Goal: Task Accomplishment & Management: Manage account settings

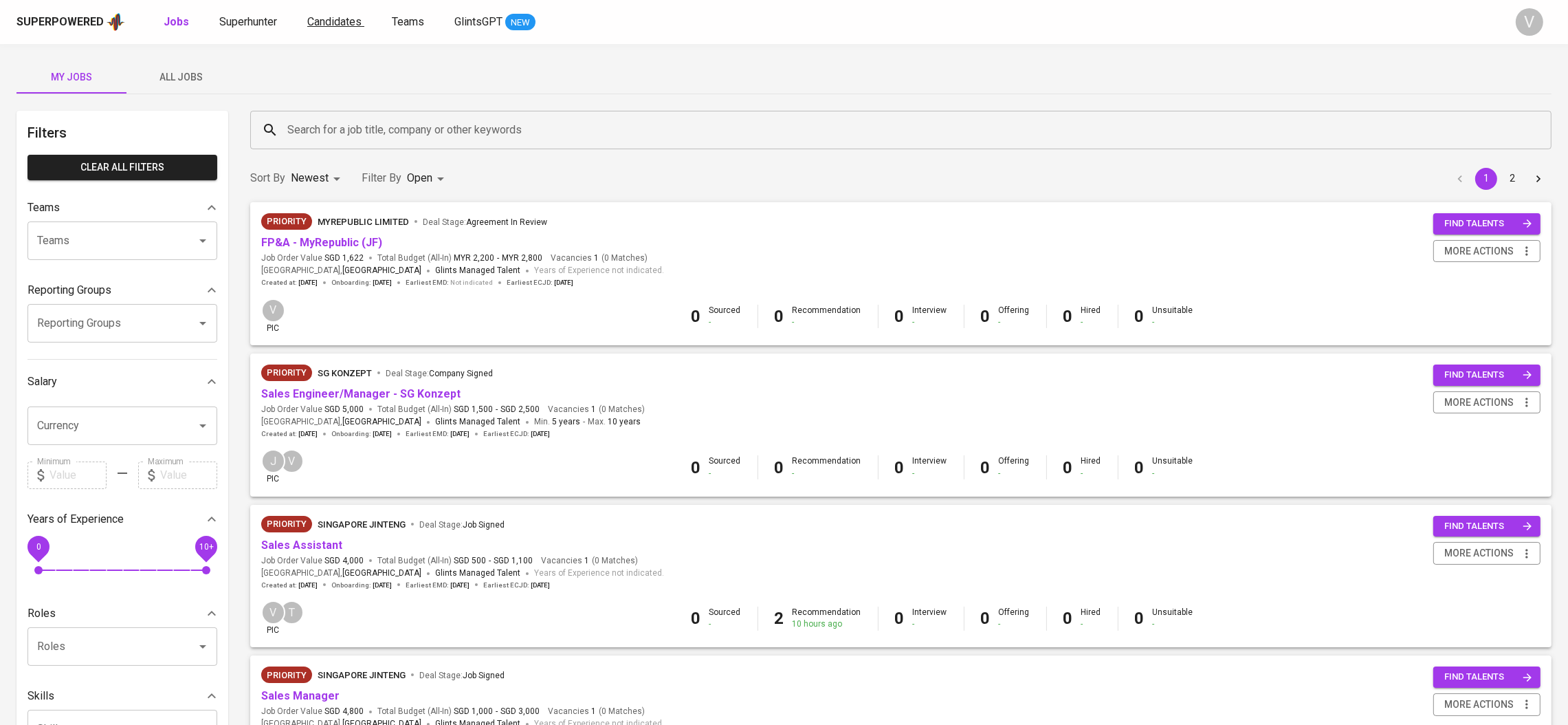
click at [320, 23] on span "Candidates" at bounding box center [334, 21] width 54 height 13
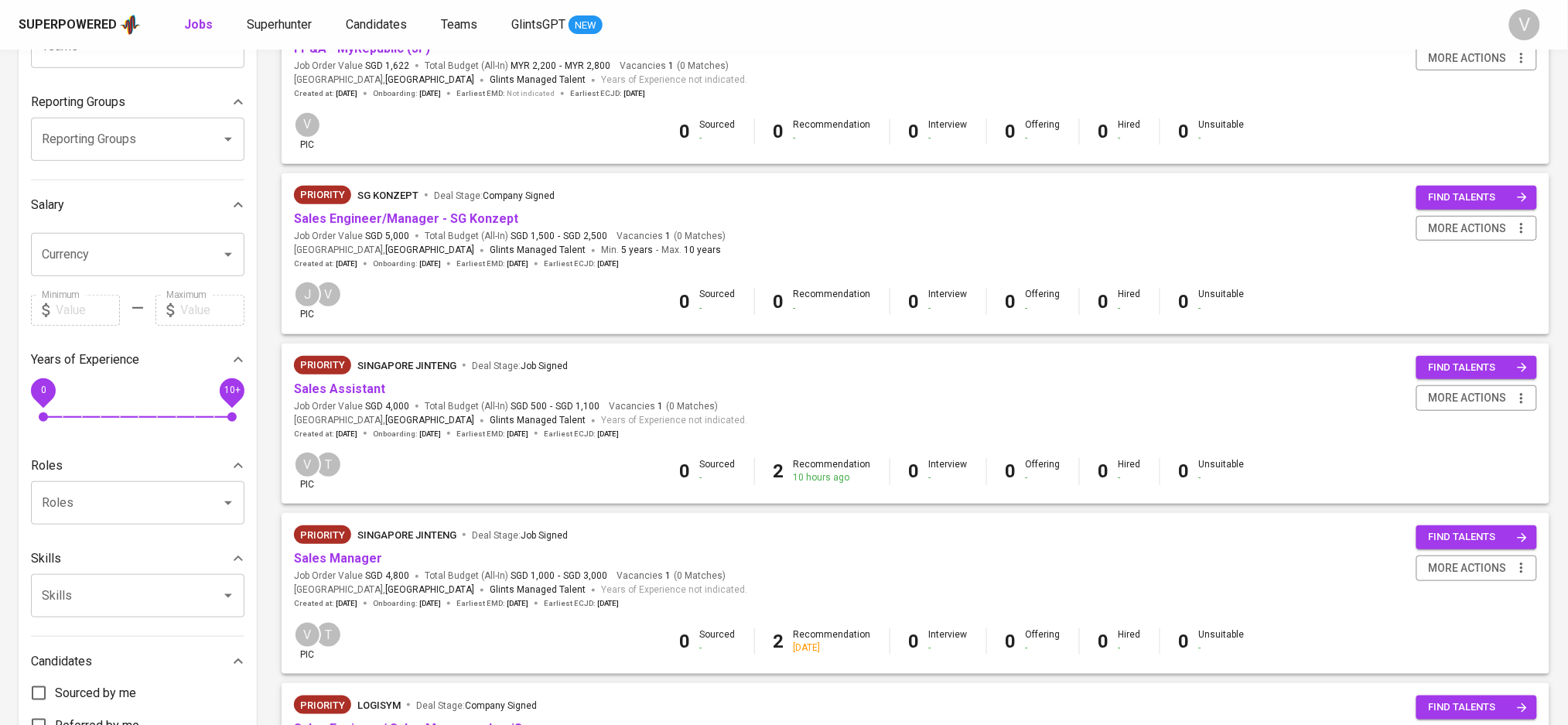
scroll to position [103, 0]
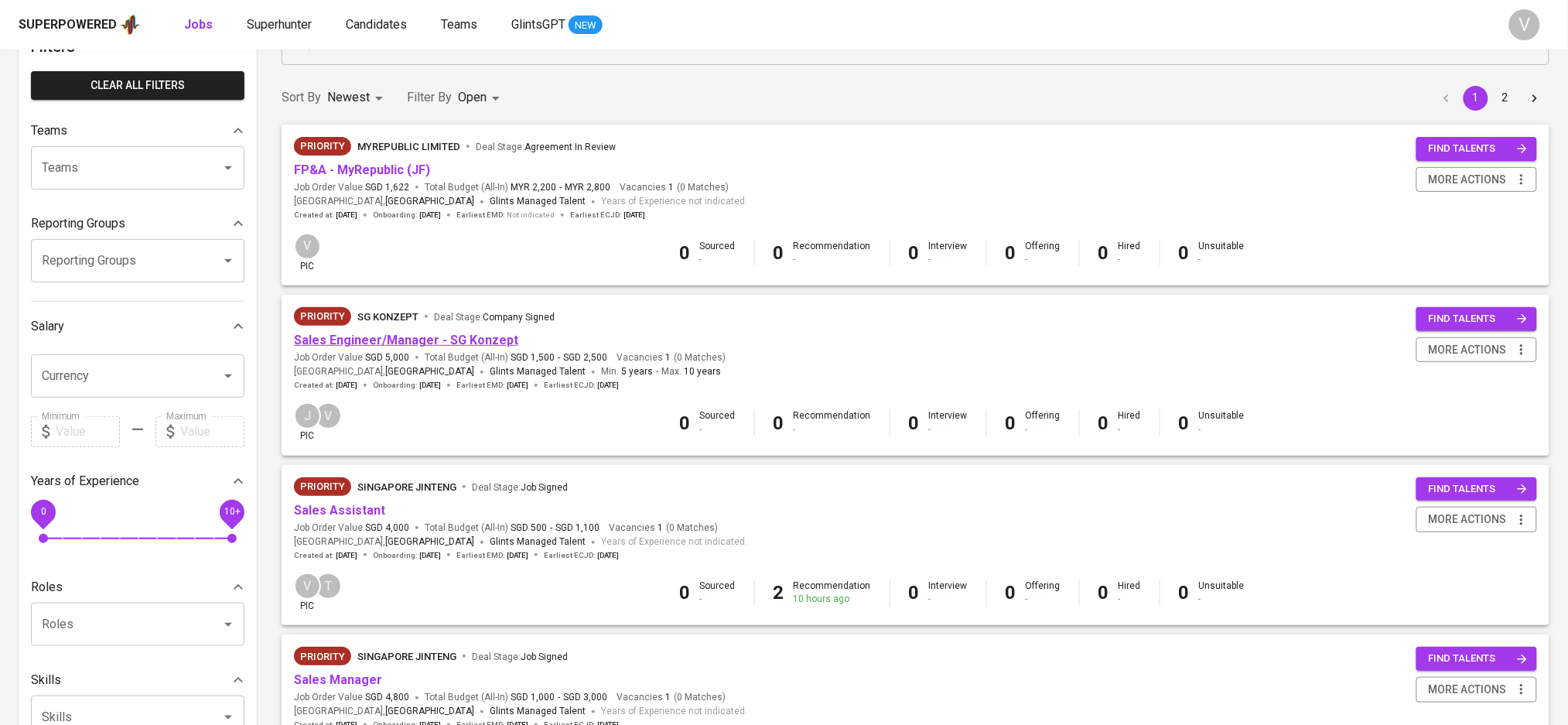
click at [436, 340] on link "Sales Engineer/Manager - SG Konzept" at bounding box center [406, 340] width 224 height 15
click at [459, 345] on link "Sales Engineer/Manager - SG Konzept" at bounding box center [406, 340] width 224 height 15
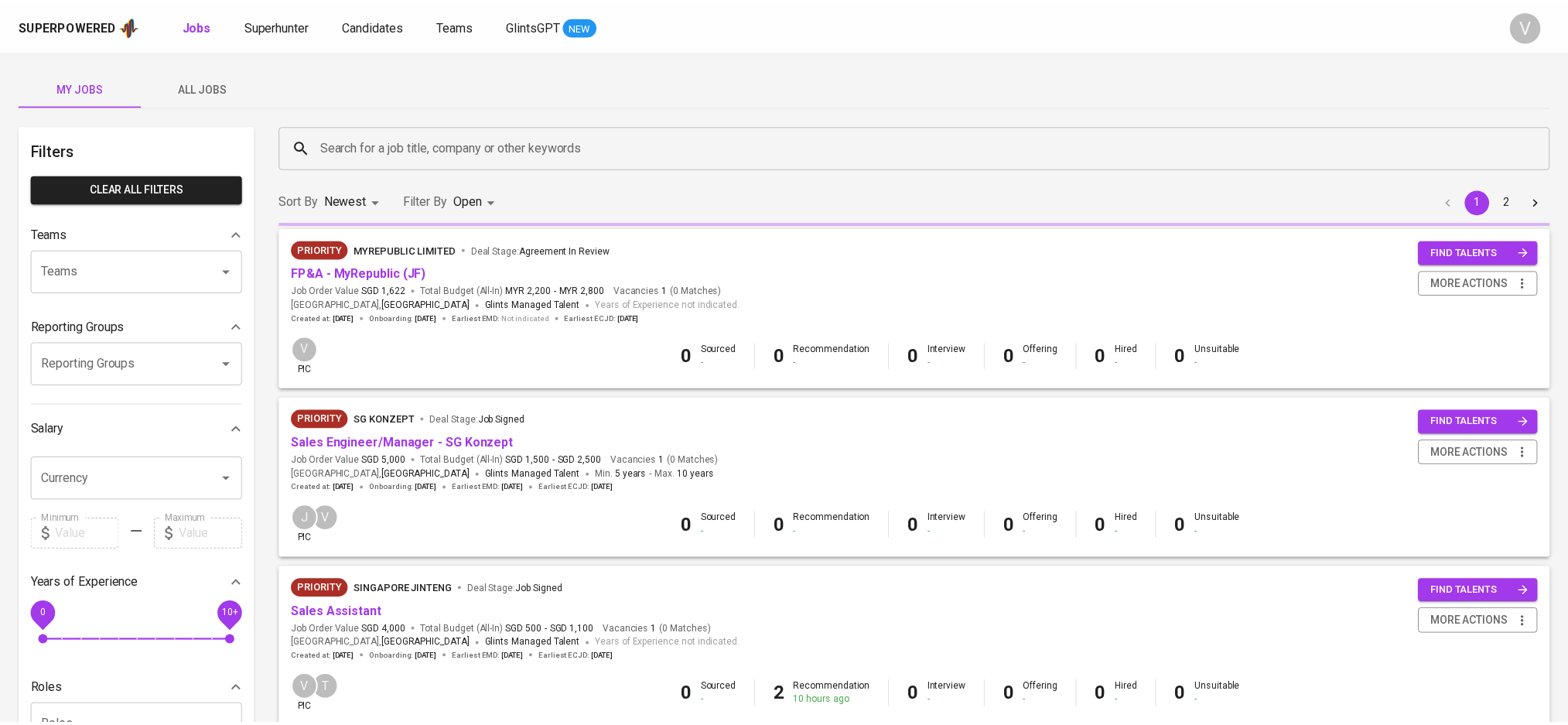
scroll to position [103, 0]
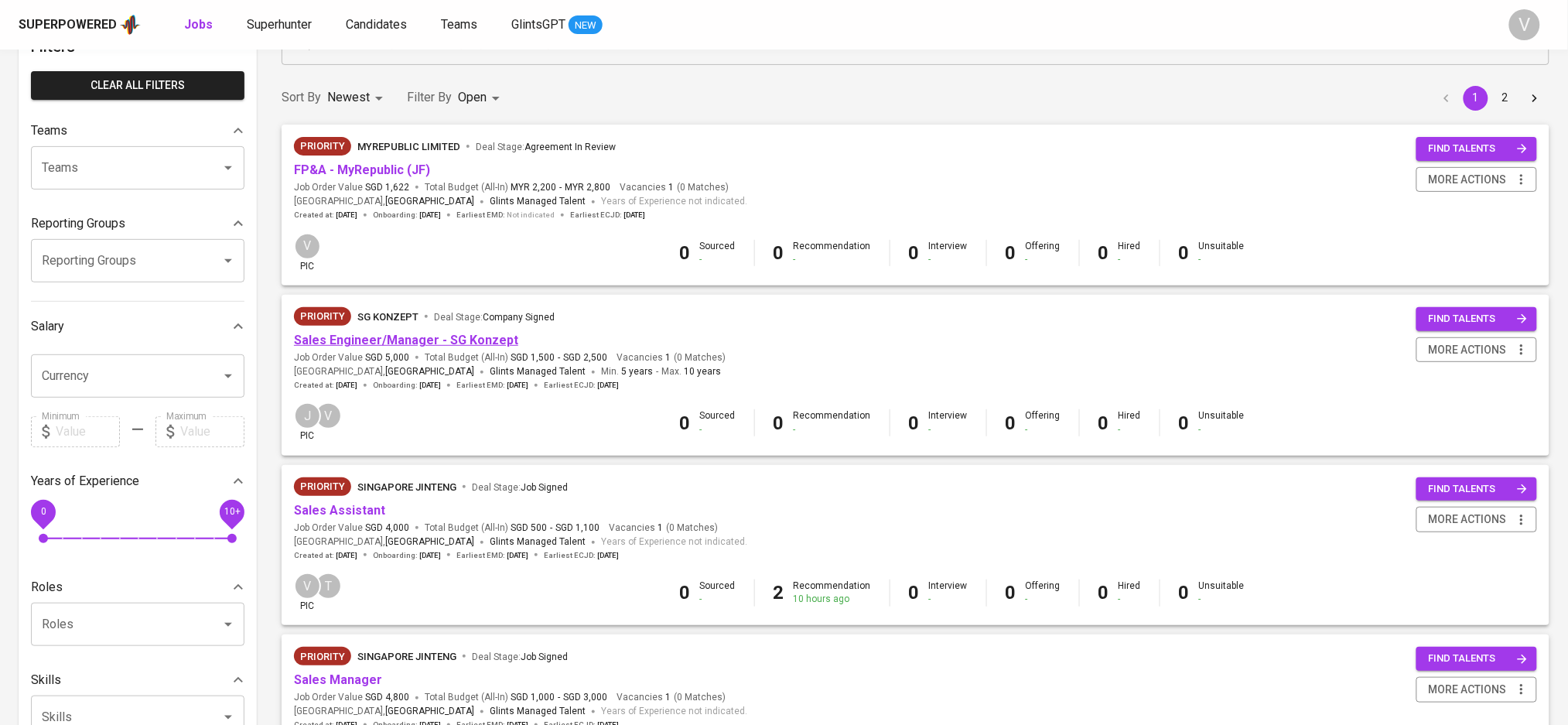
click at [356, 335] on link "Sales Engineer/Manager - SG Konzept" at bounding box center [406, 340] width 224 height 15
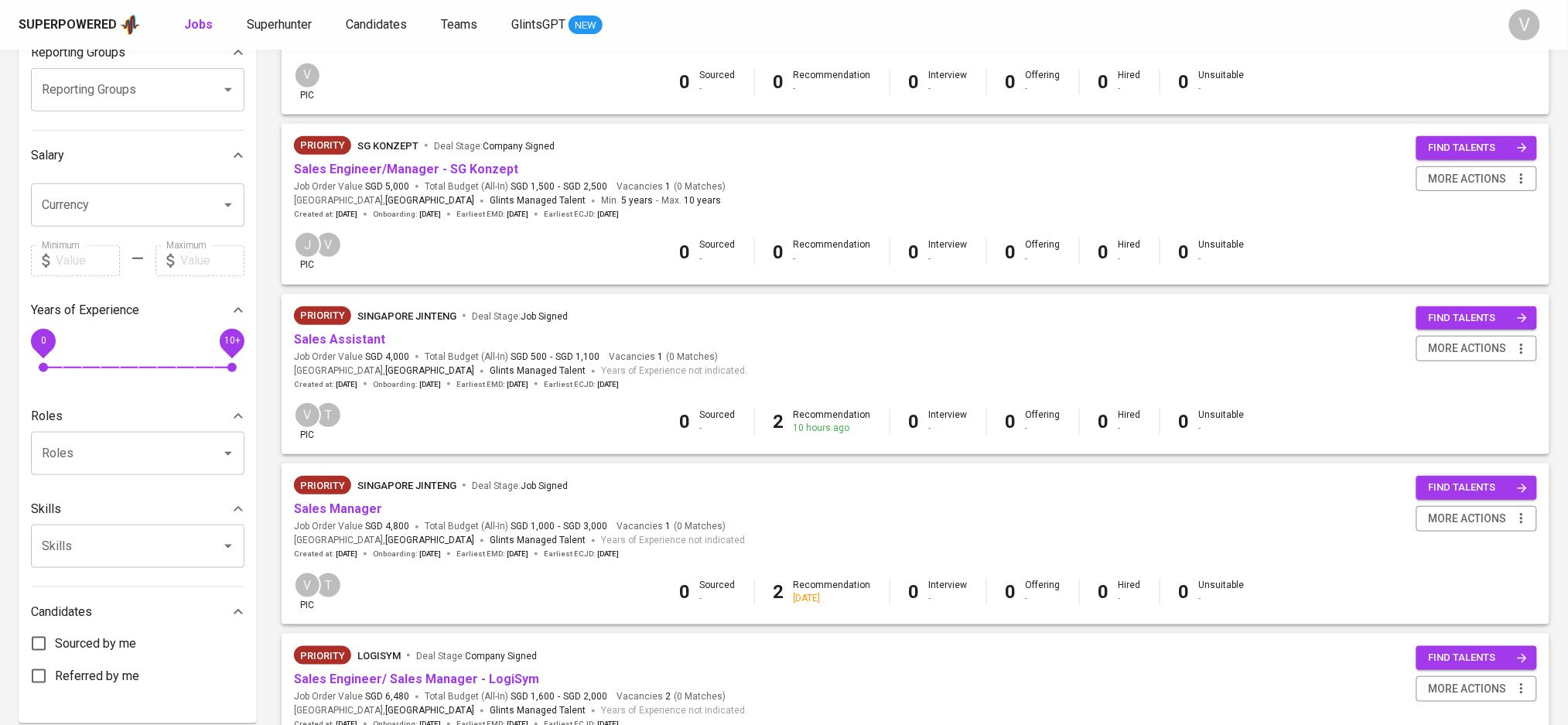
scroll to position [310, 0]
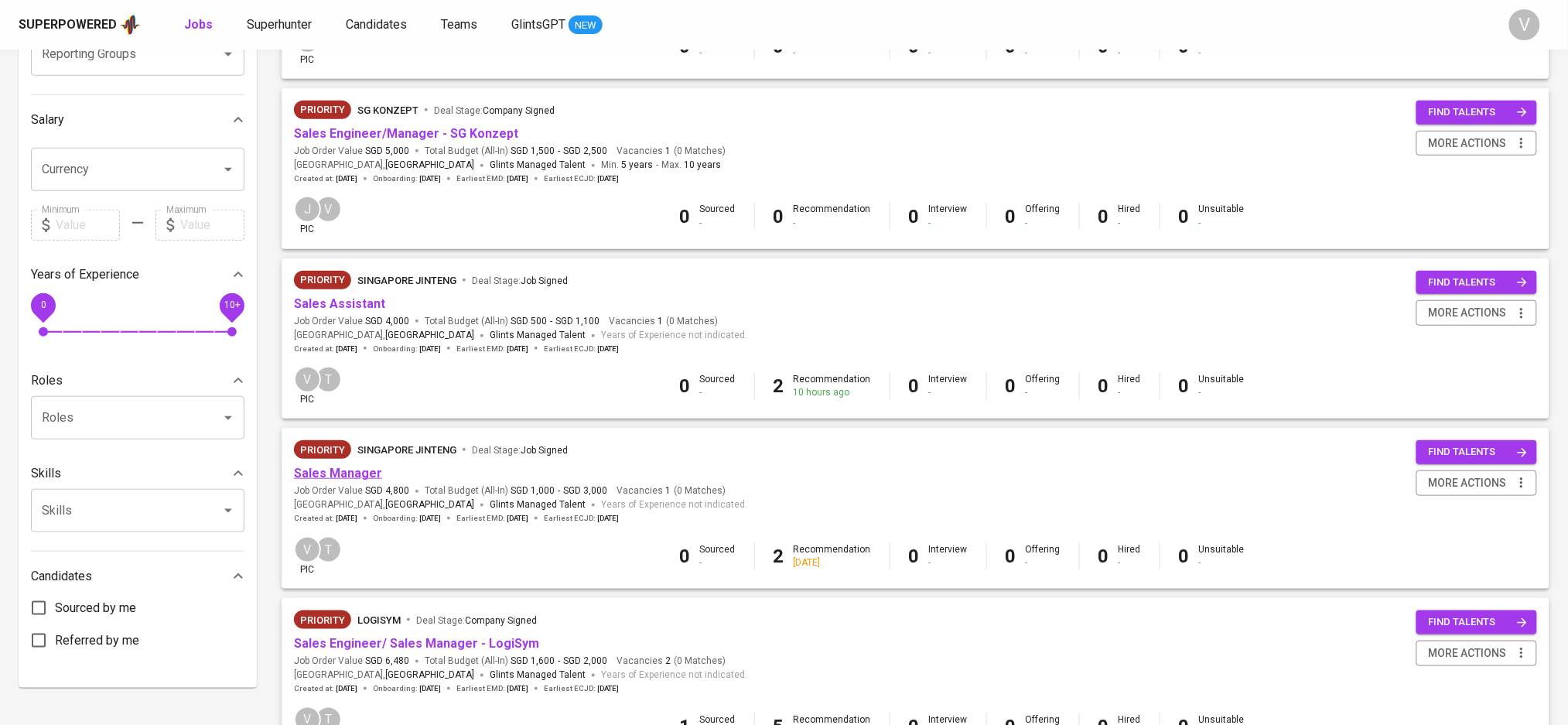
click at [303, 480] on link "Sales Manager" at bounding box center [338, 472] width 88 height 15
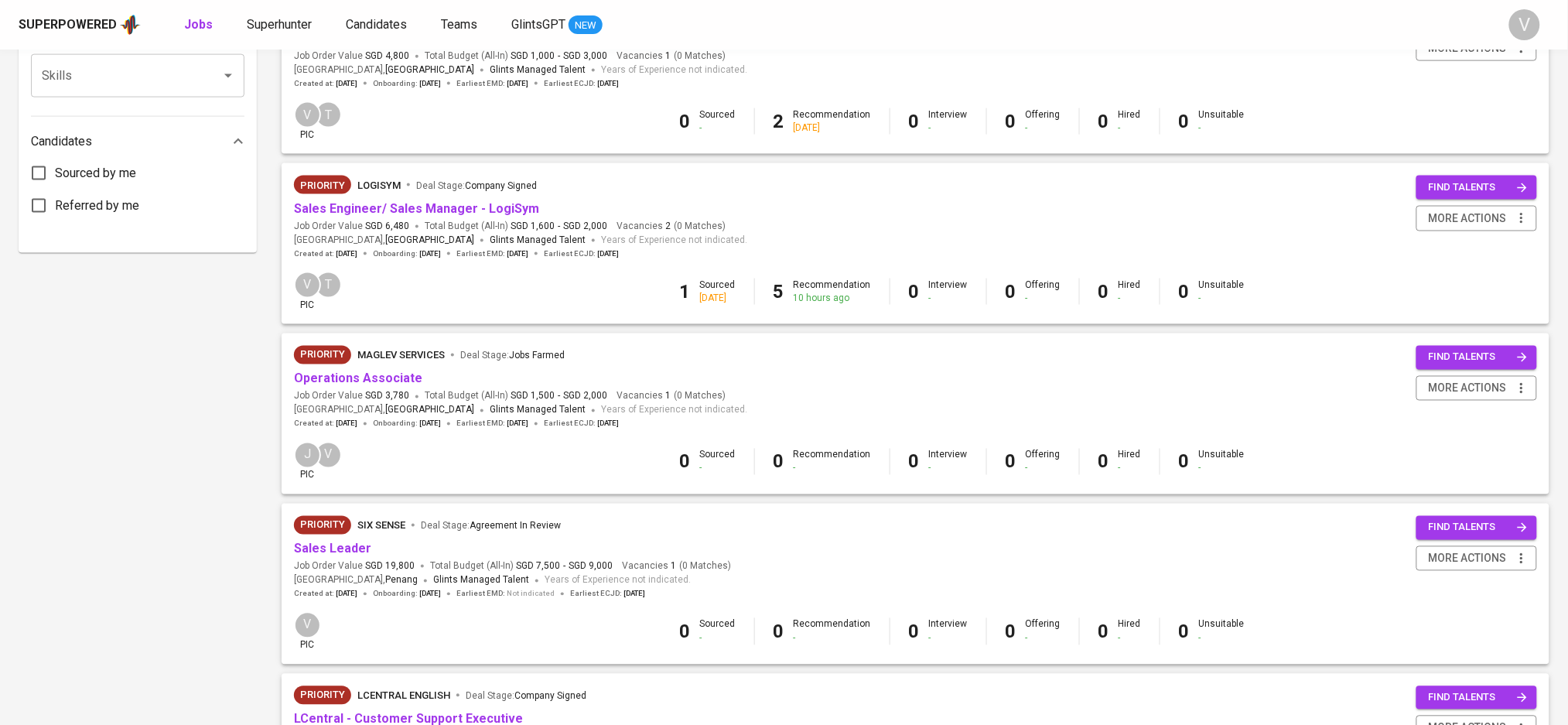
scroll to position [754, 0]
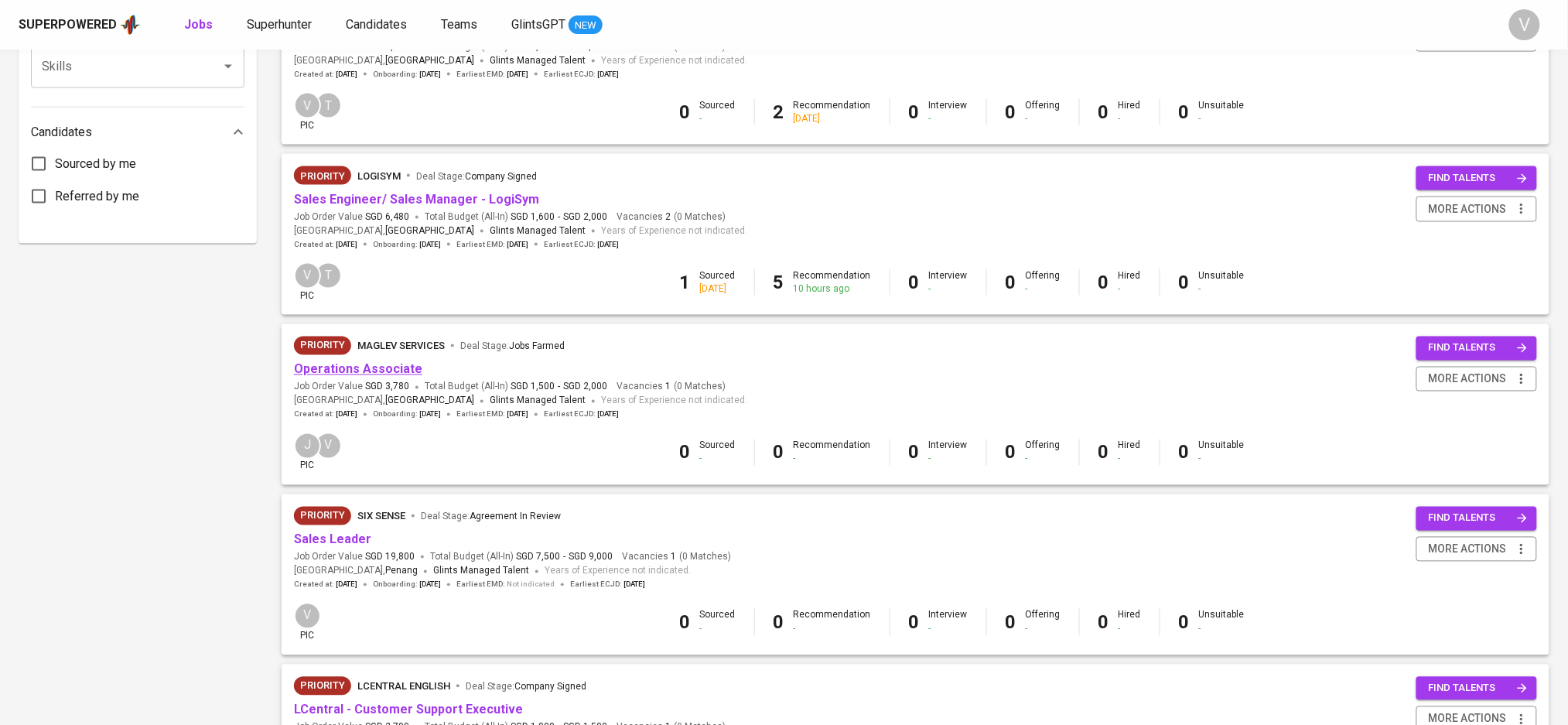
click at [352, 376] on link "Operations Associate" at bounding box center [358, 369] width 129 height 15
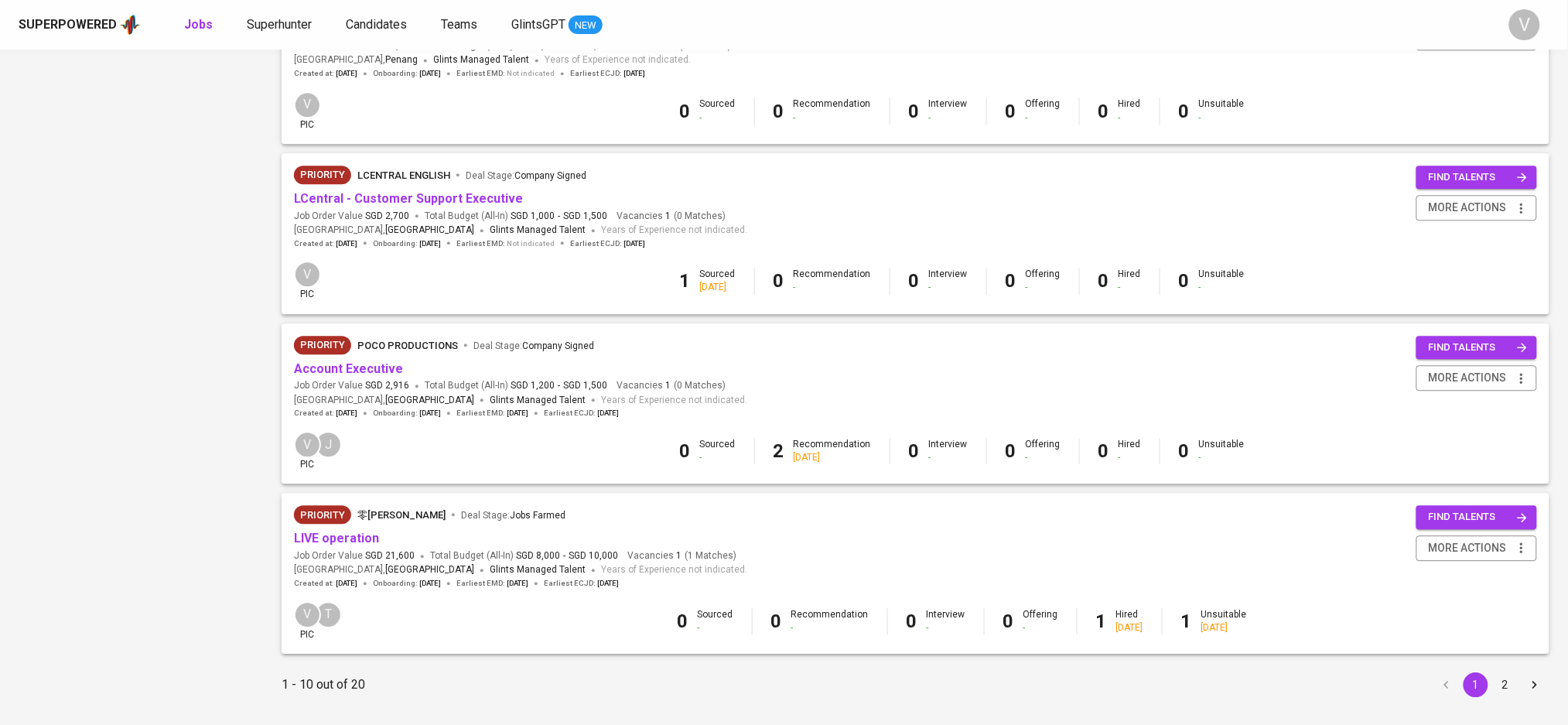
scroll to position [1269, 0]
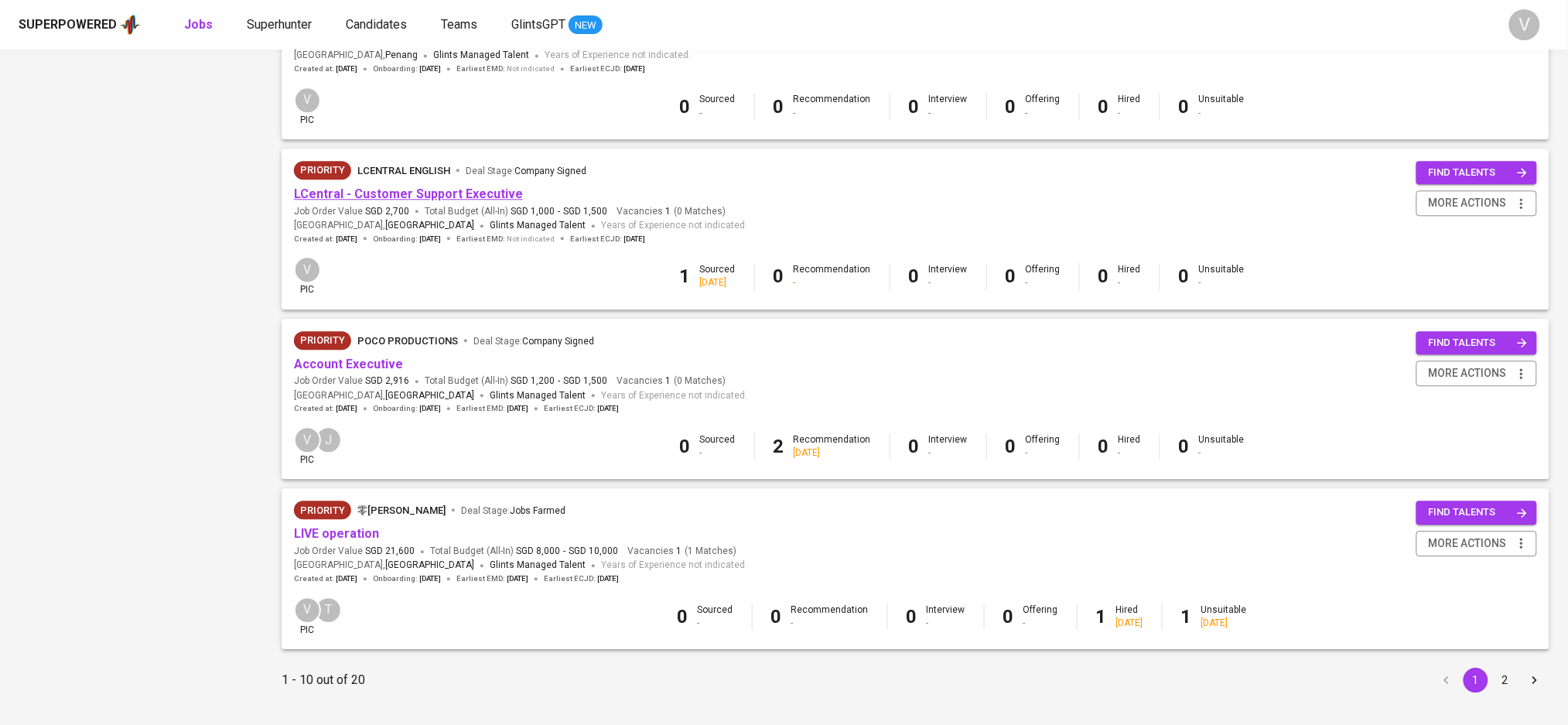
drag, startPoint x: 452, startPoint y: 194, endPoint x: 437, endPoint y: 206, distance: 19.2
click at [1482, 380] on span "more actions" at bounding box center [1468, 373] width 78 height 19
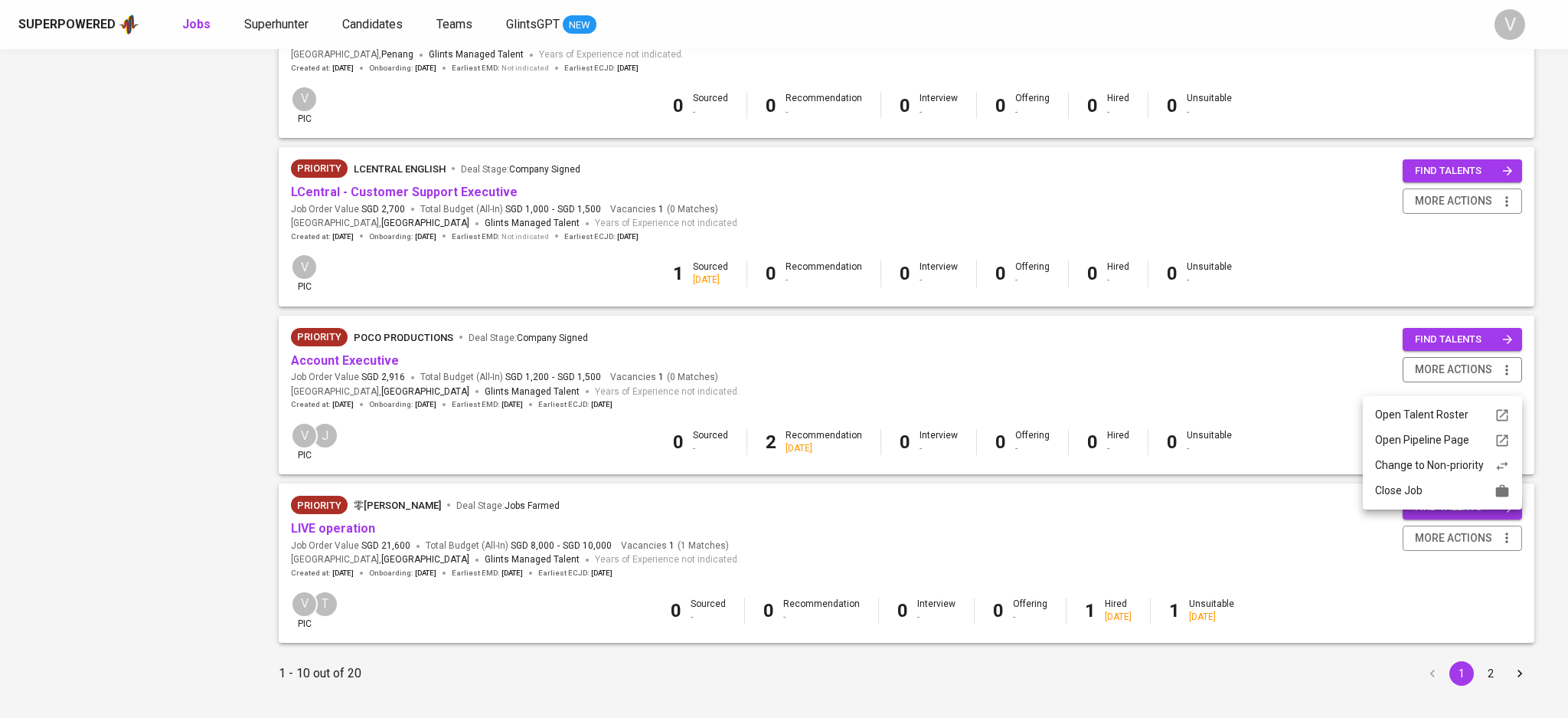
click at [1384, 489] on div "Close Job" at bounding box center [1441, 491] width 134 height 16
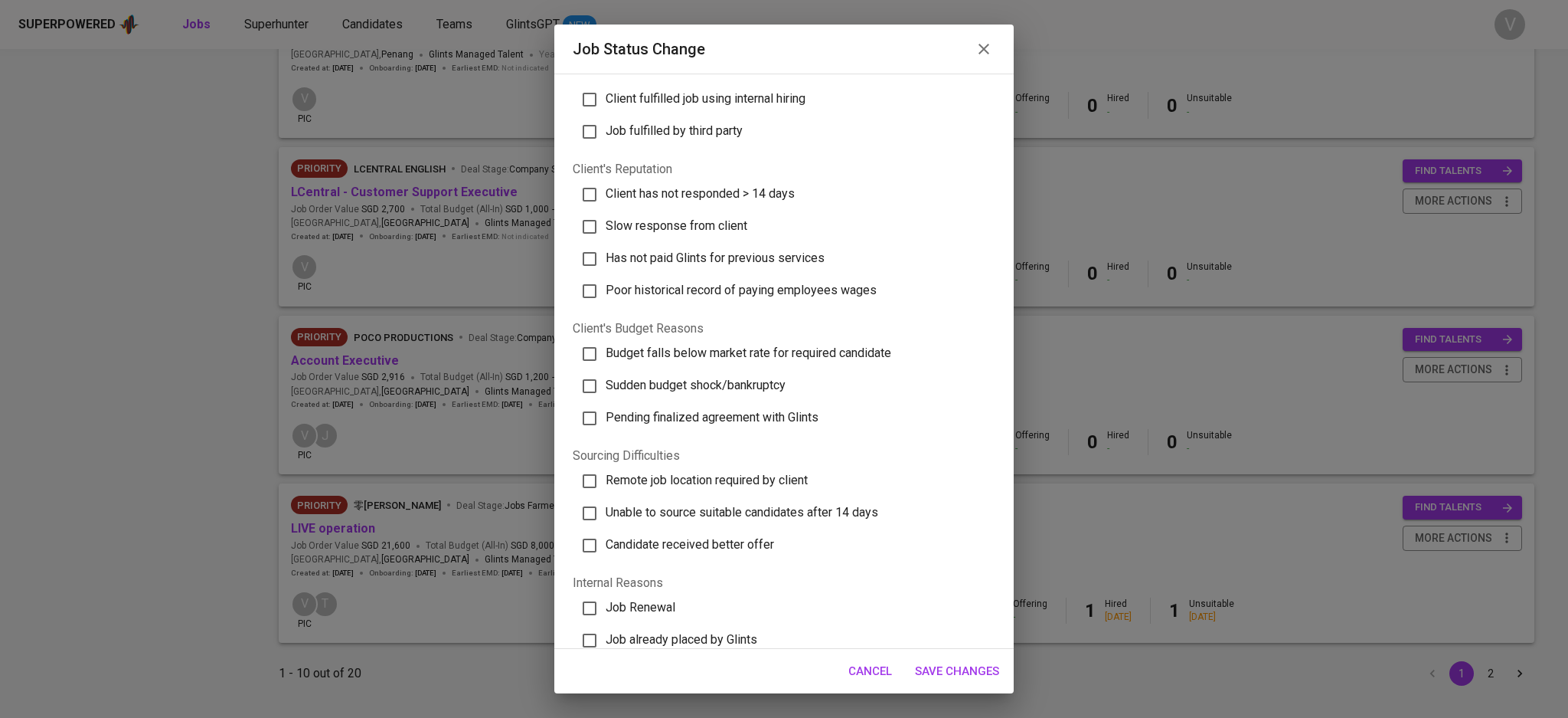
scroll to position [94, 0]
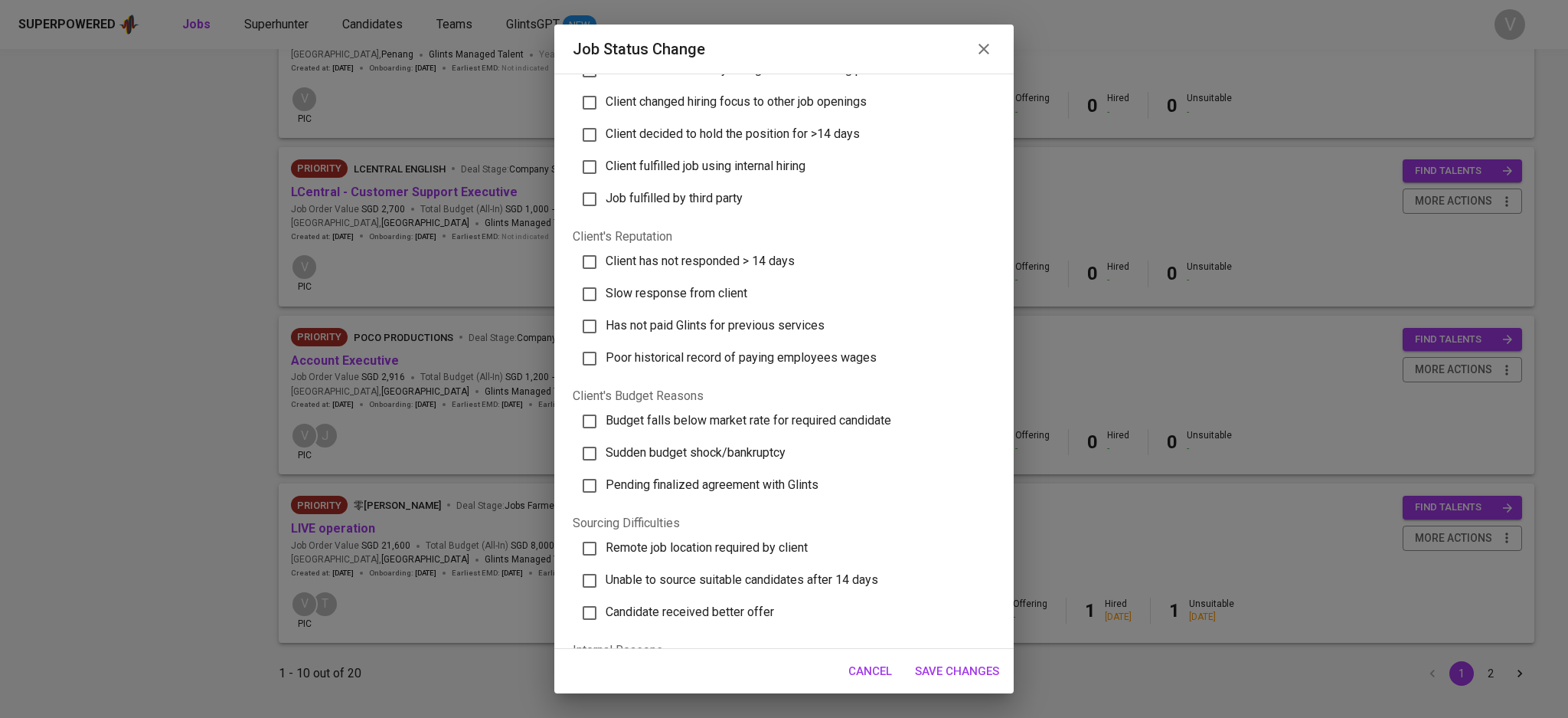
click at [619, 260] on span "Client has not responded > 14 days" at bounding box center [700, 260] width 189 height 15
click at [605, 260] on input "Client has not responded > 14 days" at bounding box center [589, 262] width 32 height 32
checkbox input "true"
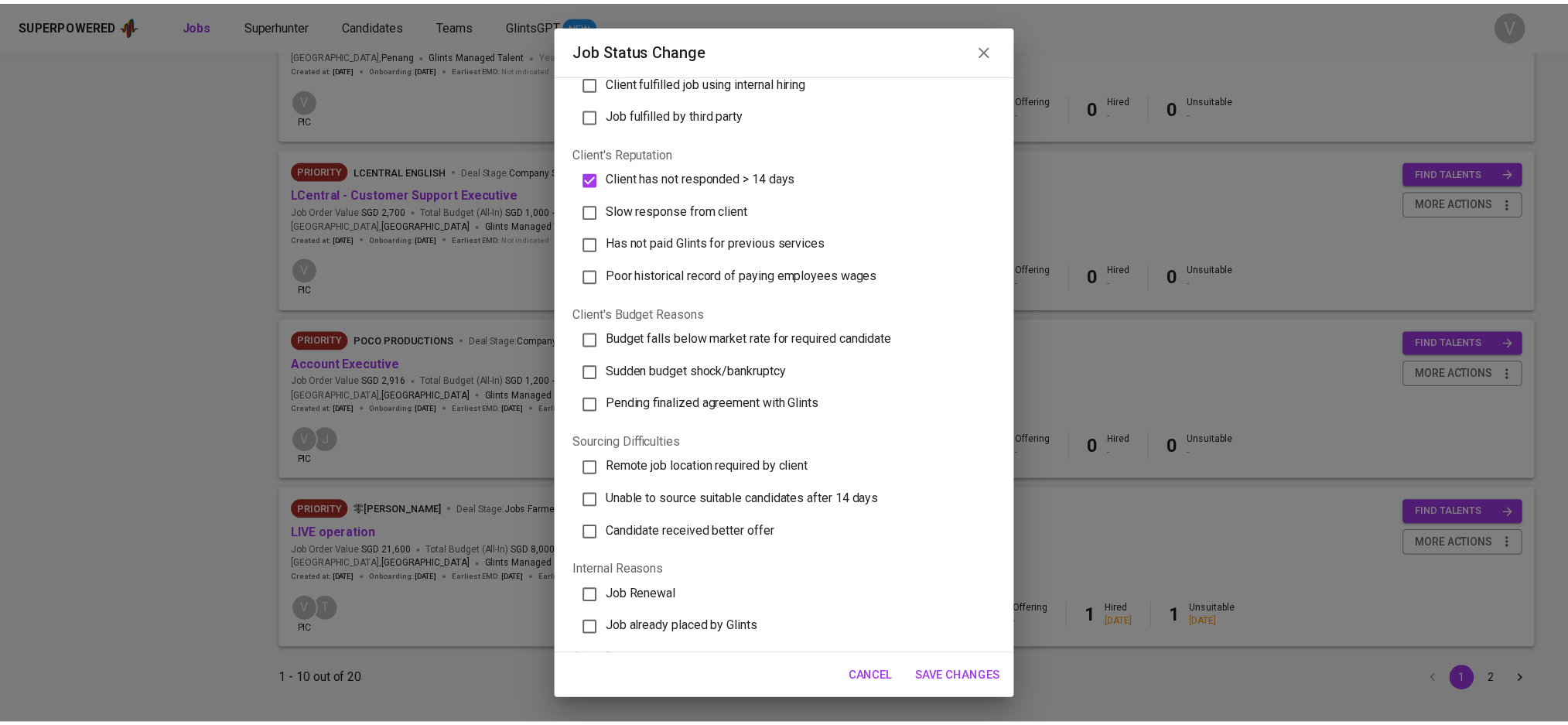
scroll to position [301, 0]
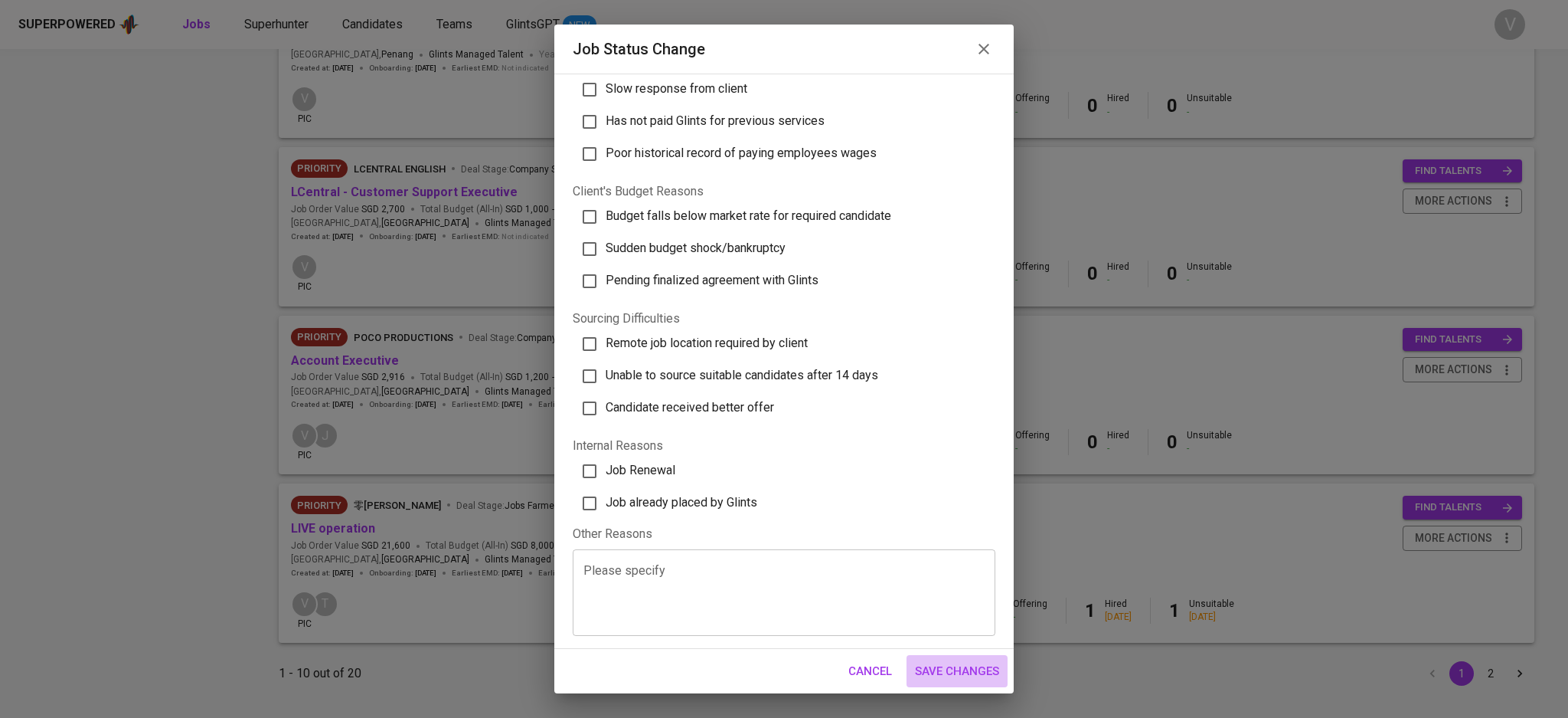
click at [946, 665] on span "Save Changes" at bounding box center [957, 671] width 84 height 20
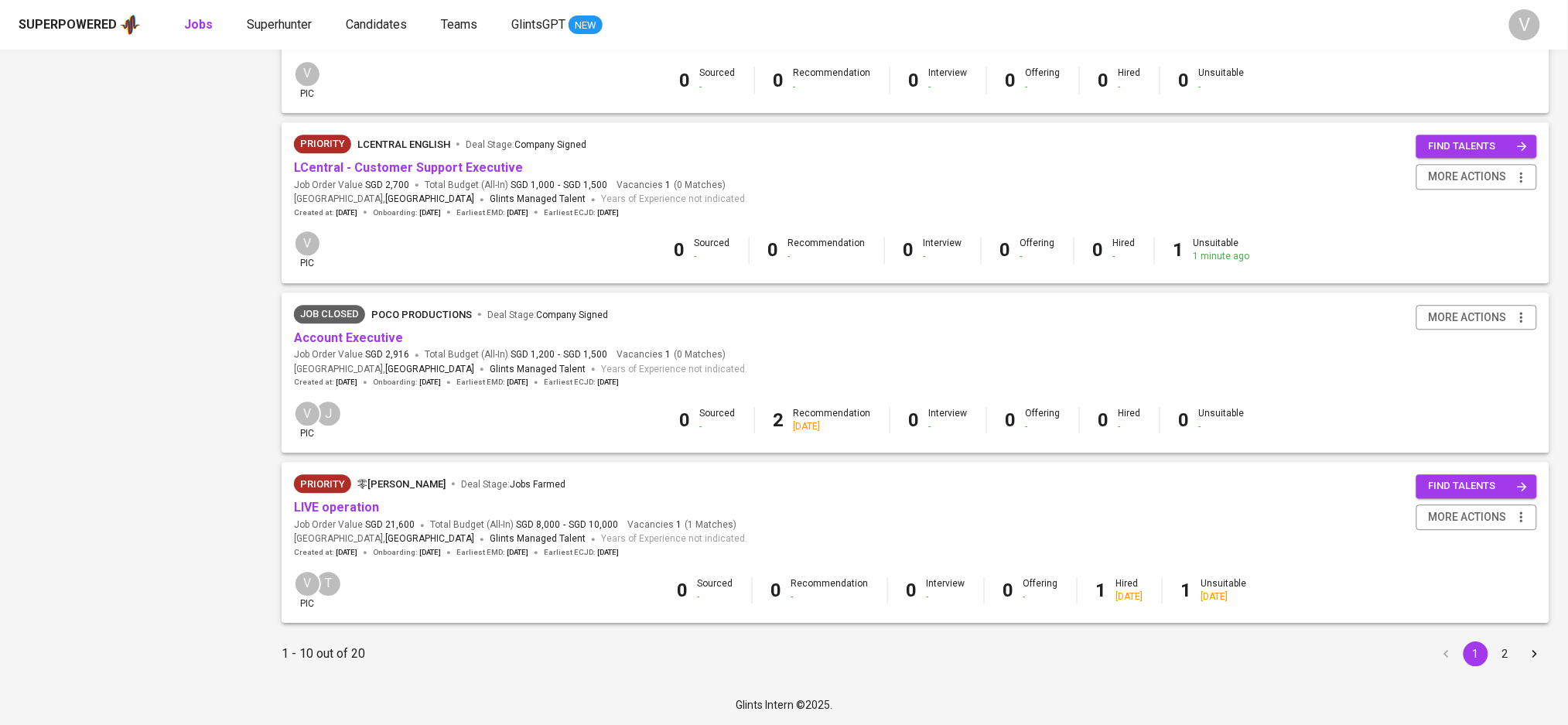
scroll to position [1309, 0]
click at [380, 506] on div "LIVE operation" at bounding box center [520, 507] width 454 height 17
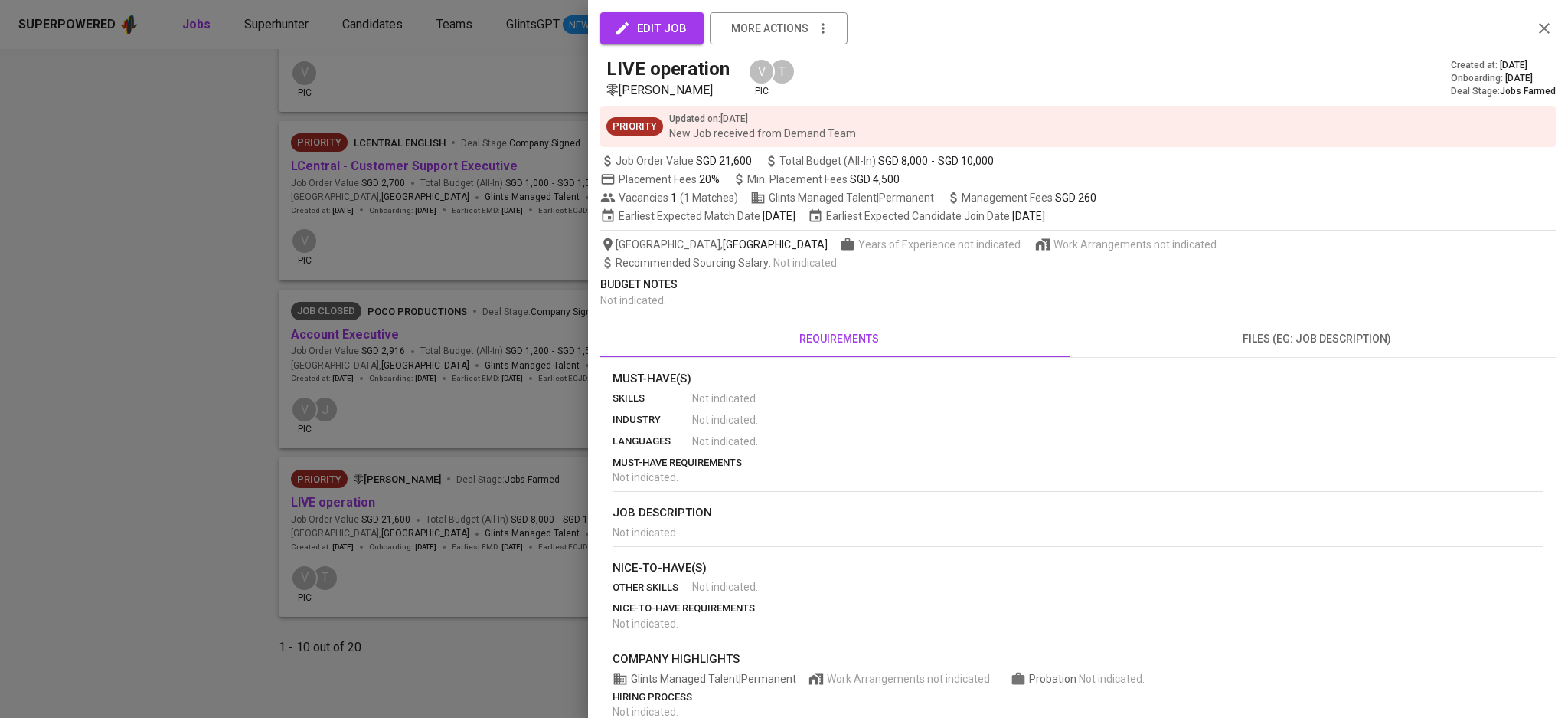
click at [201, 472] on div at bounding box center [784, 359] width 1568 height 718
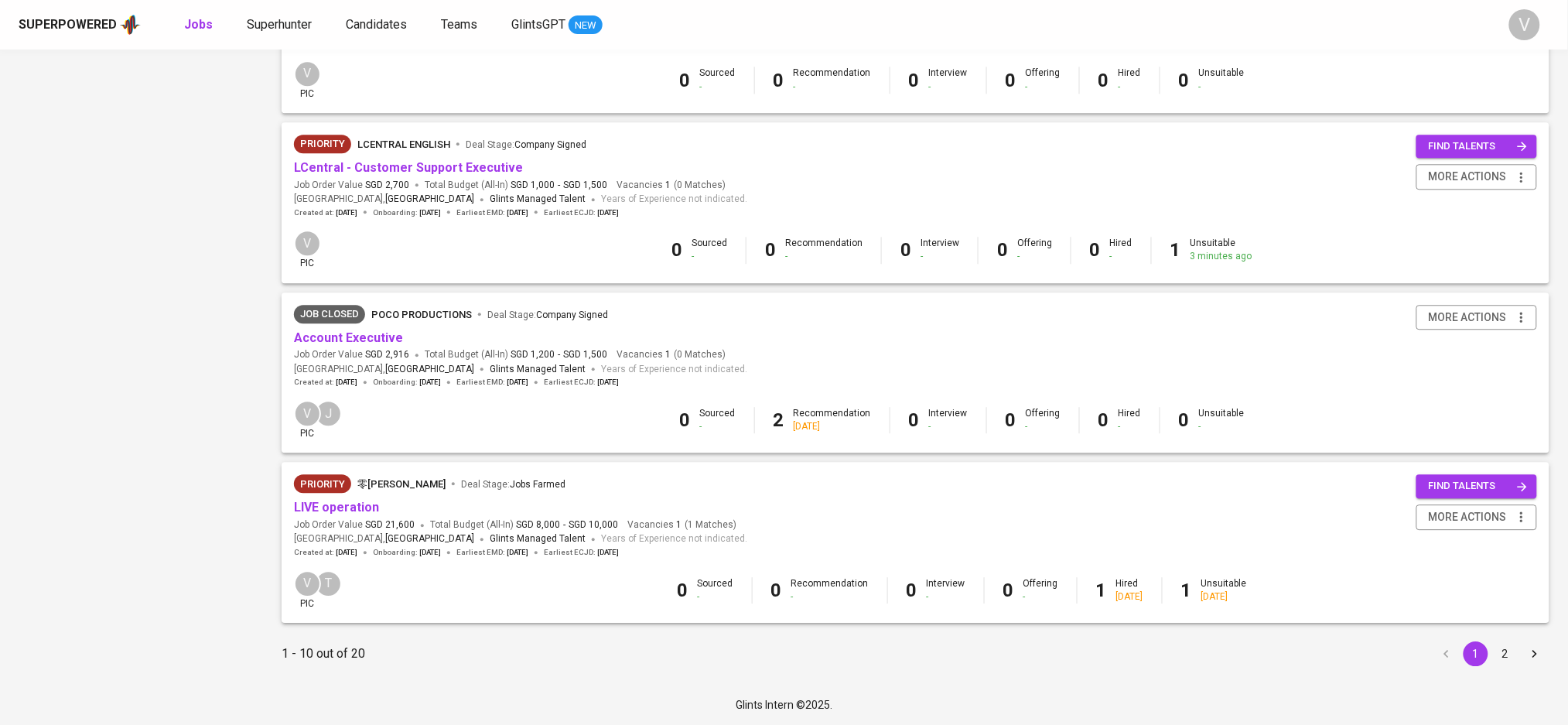
click at [1501, 649] on button "2" at bounding box center [1505, 653] width 25 height 25
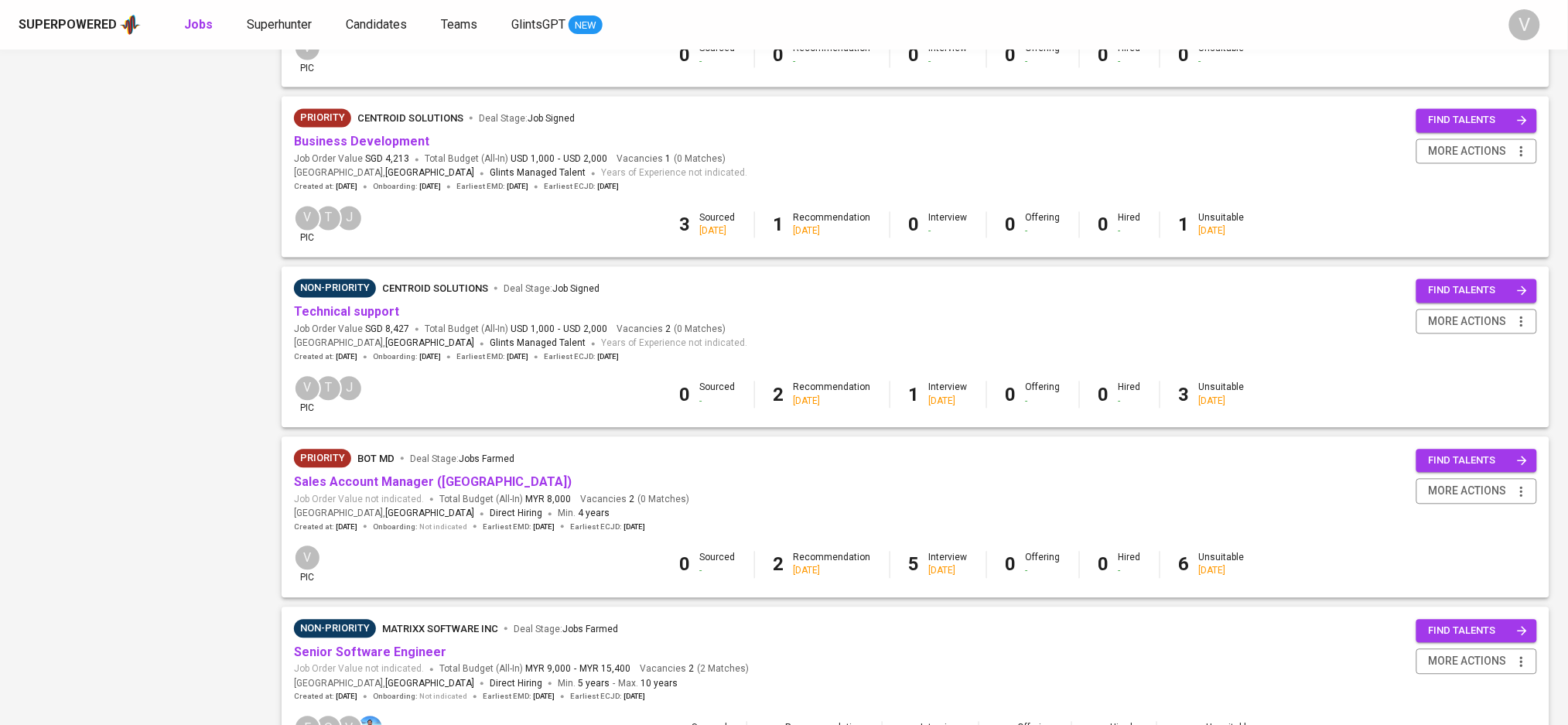
scroll to position [1137, 0]
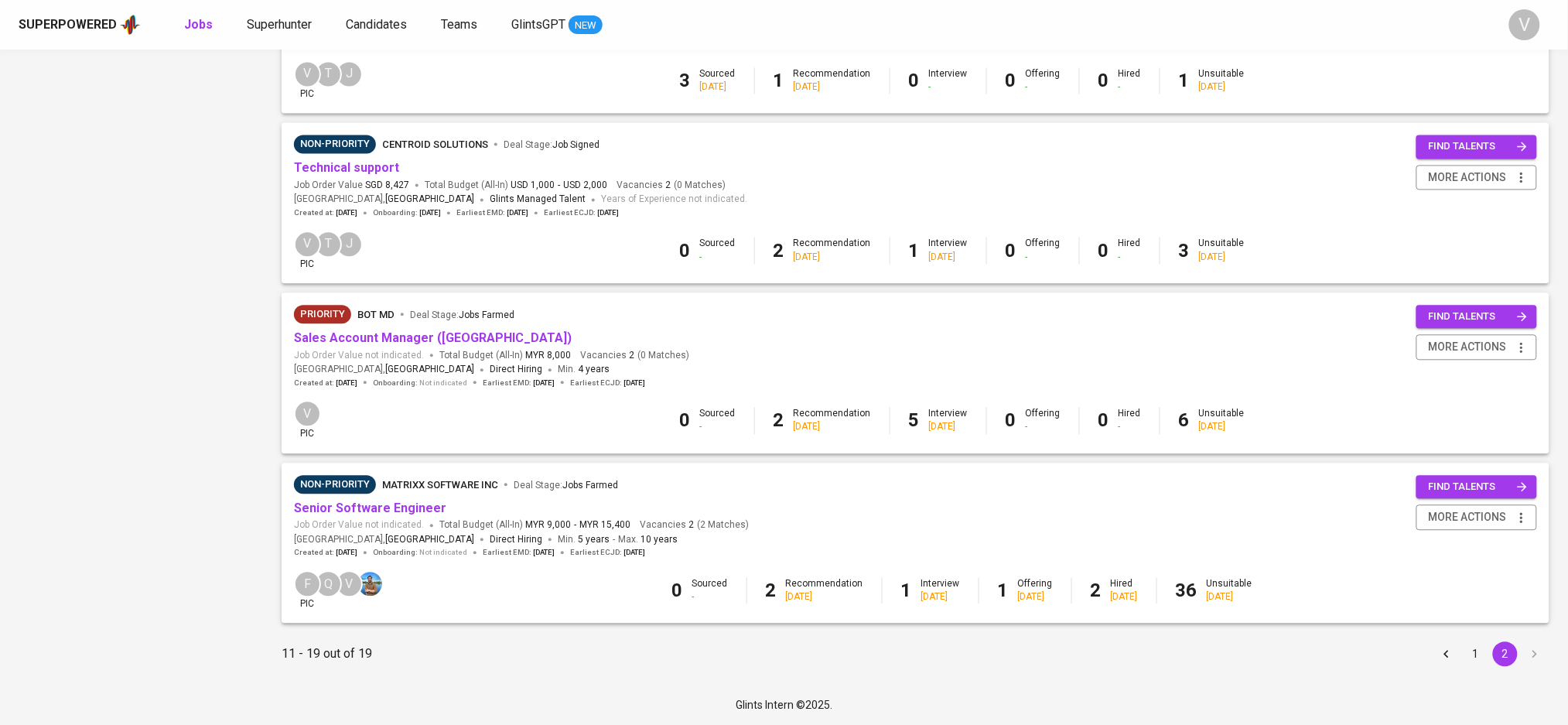
drag, startPoint x: 125, startPoint y: 484, endPoint x: 176, endPoint y: 487, distance: 51.1
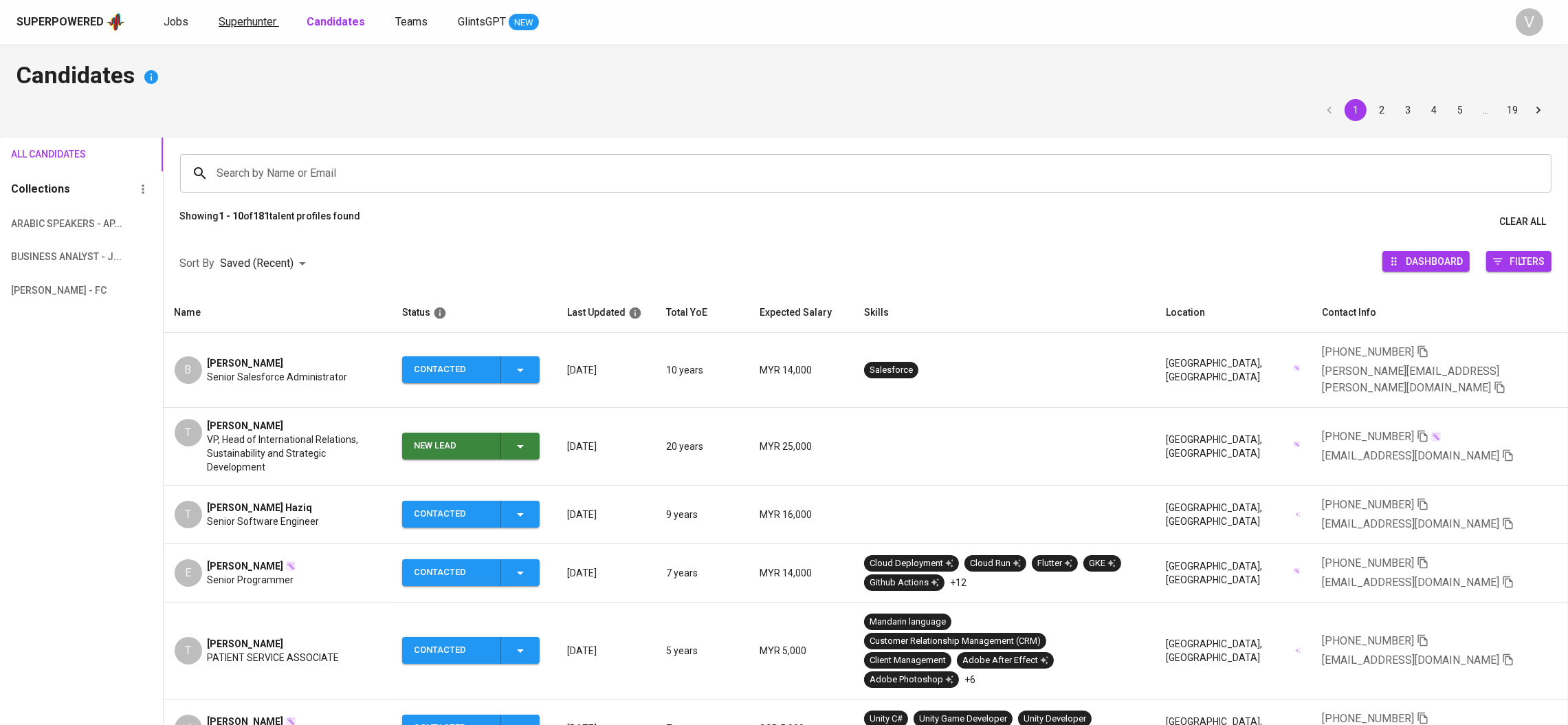
click at [252, 16] on span "Superhunter" at bounding box center [248, 21] width 58 height 13
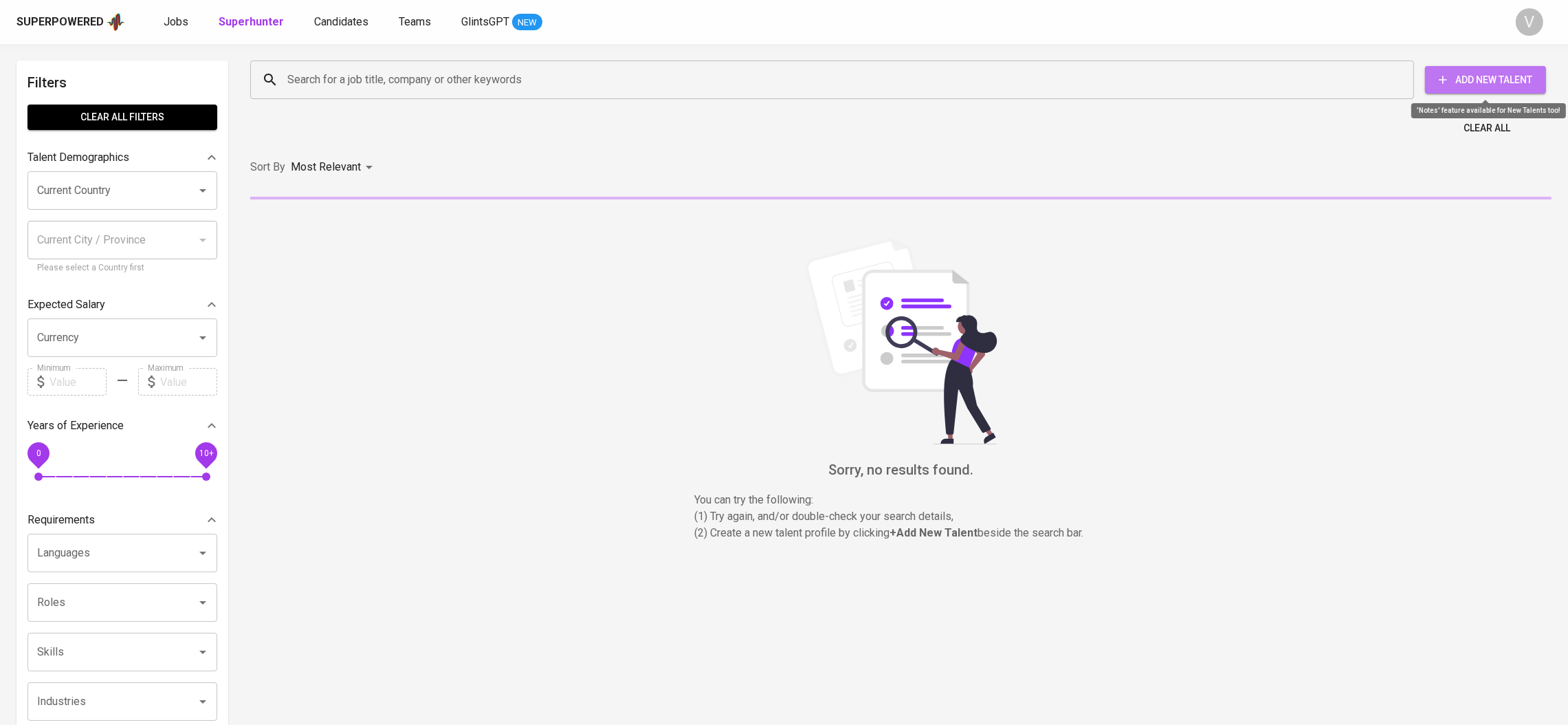
drag, startPoint x: 1542, startPoint y: 73, endPoint x: 1510, endPoint y: 76, distance: 32.1
click at [1514, 76] on button "Add New Talent" at bounding box center [1485, 79] width 121 height 28
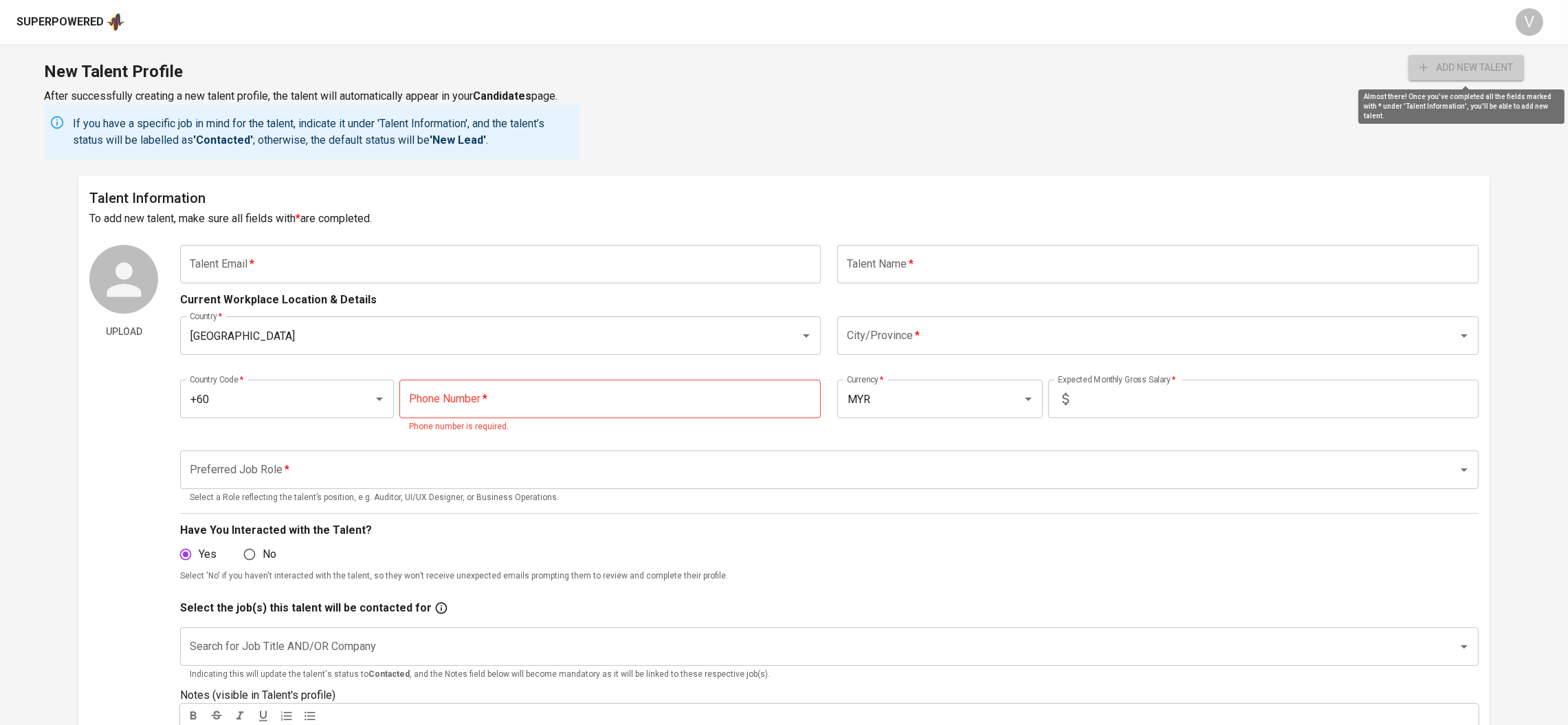
click at [1509, 76] on button "add new talent" at bounding box center [1466, 68] width 116 height 25
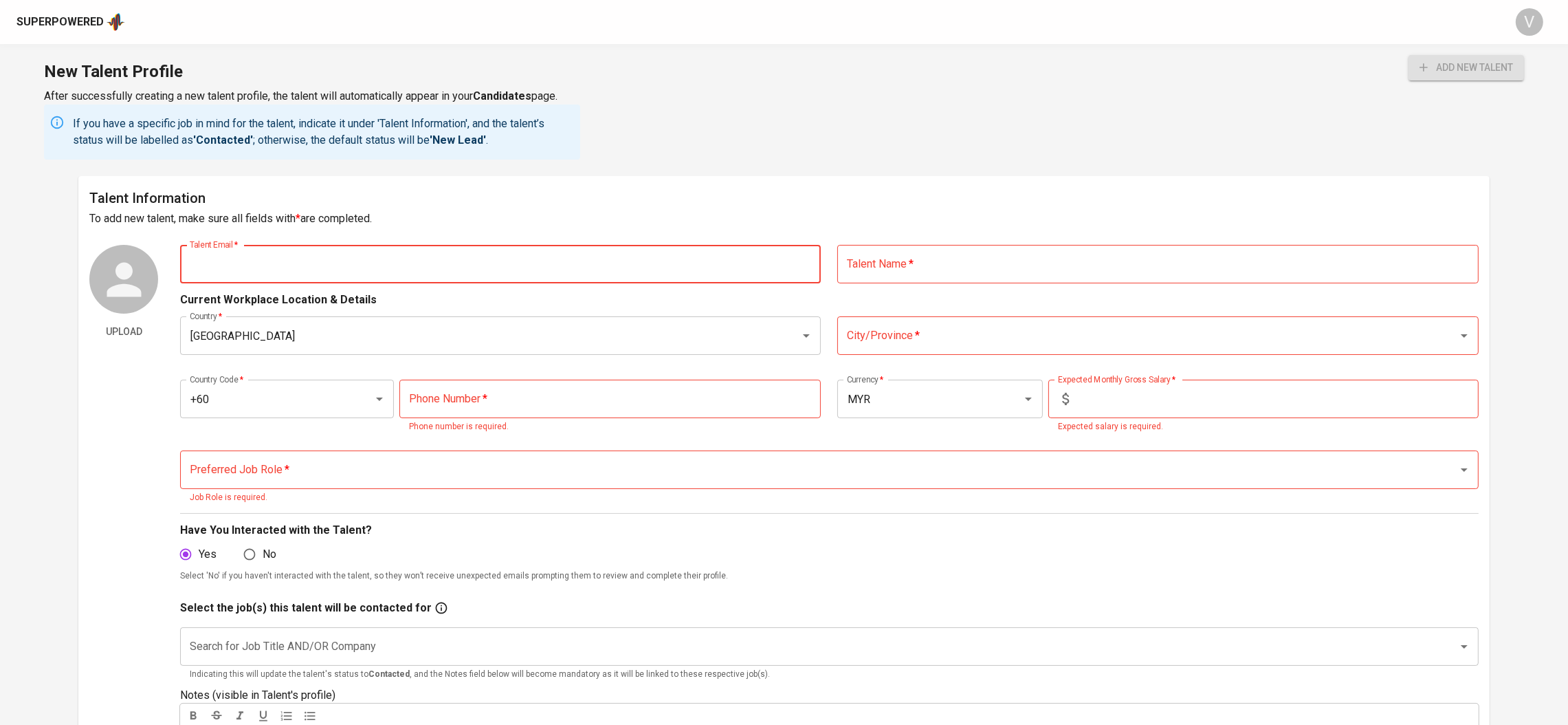
click at [472, 259] on input "text" at bounding box center [500, 264] width 641 height 39
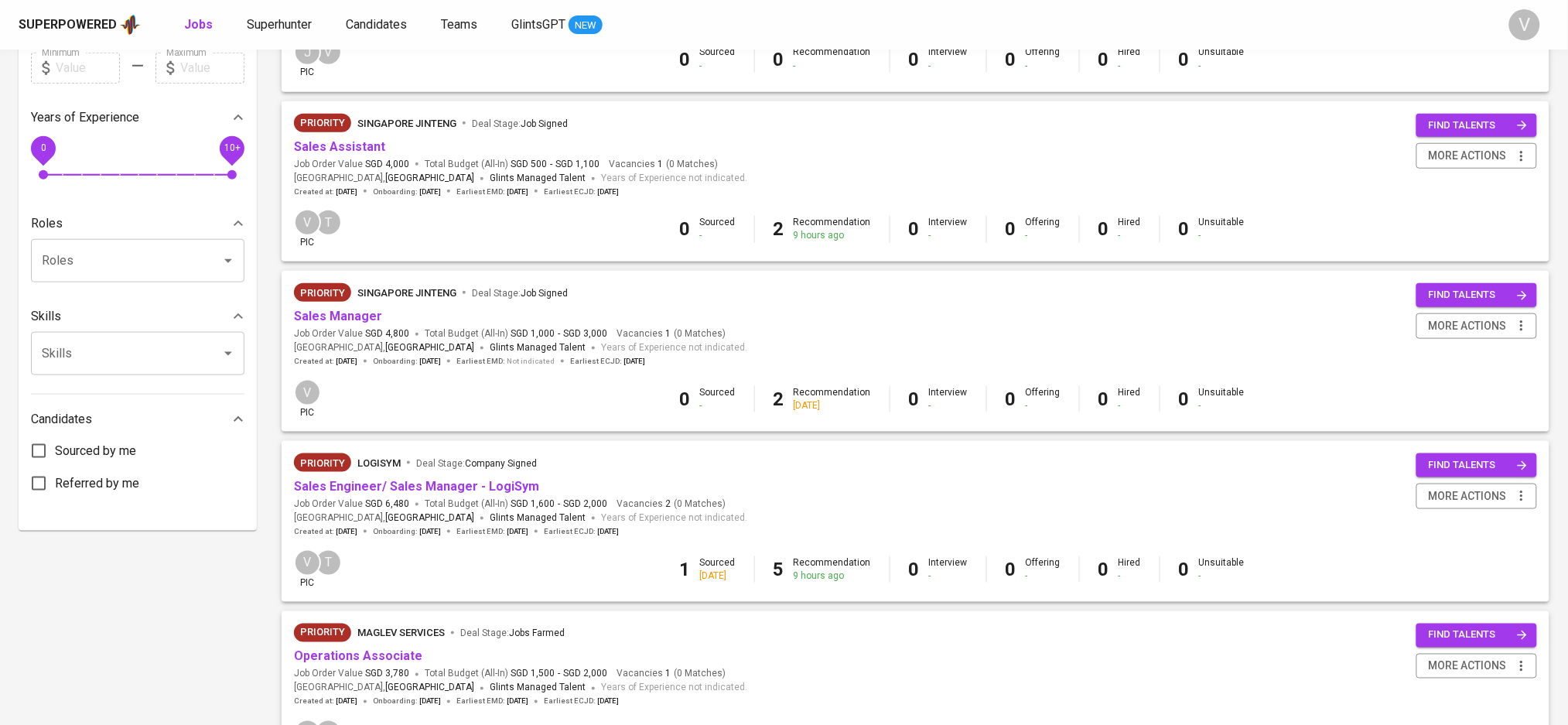
scroll to position [592, 0]
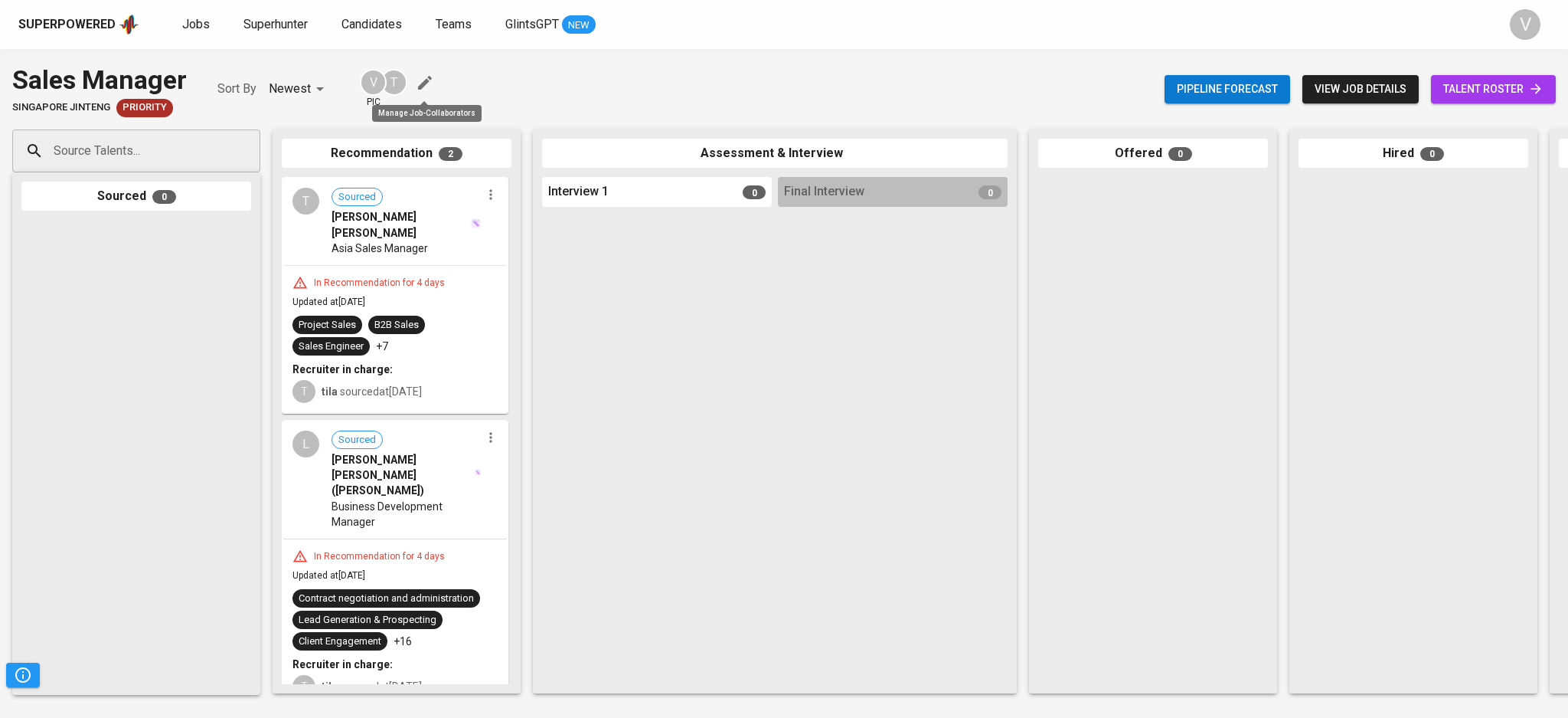
click at [429, 83] on icon "button" at bounding box center [424, 82] width 18 height 18
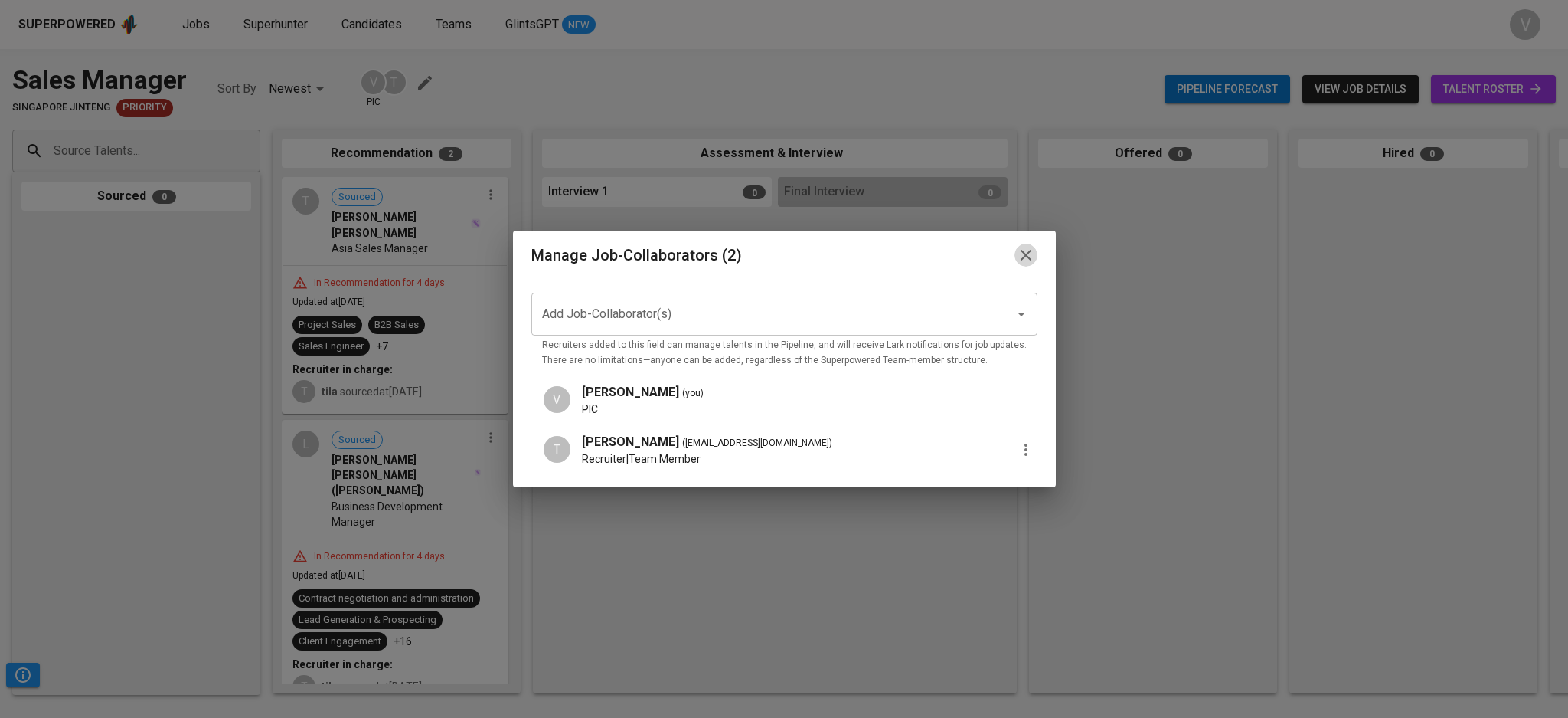
click at [1018, 259] on icon "button" at bounding box center [1025, 255] width 18 height 18
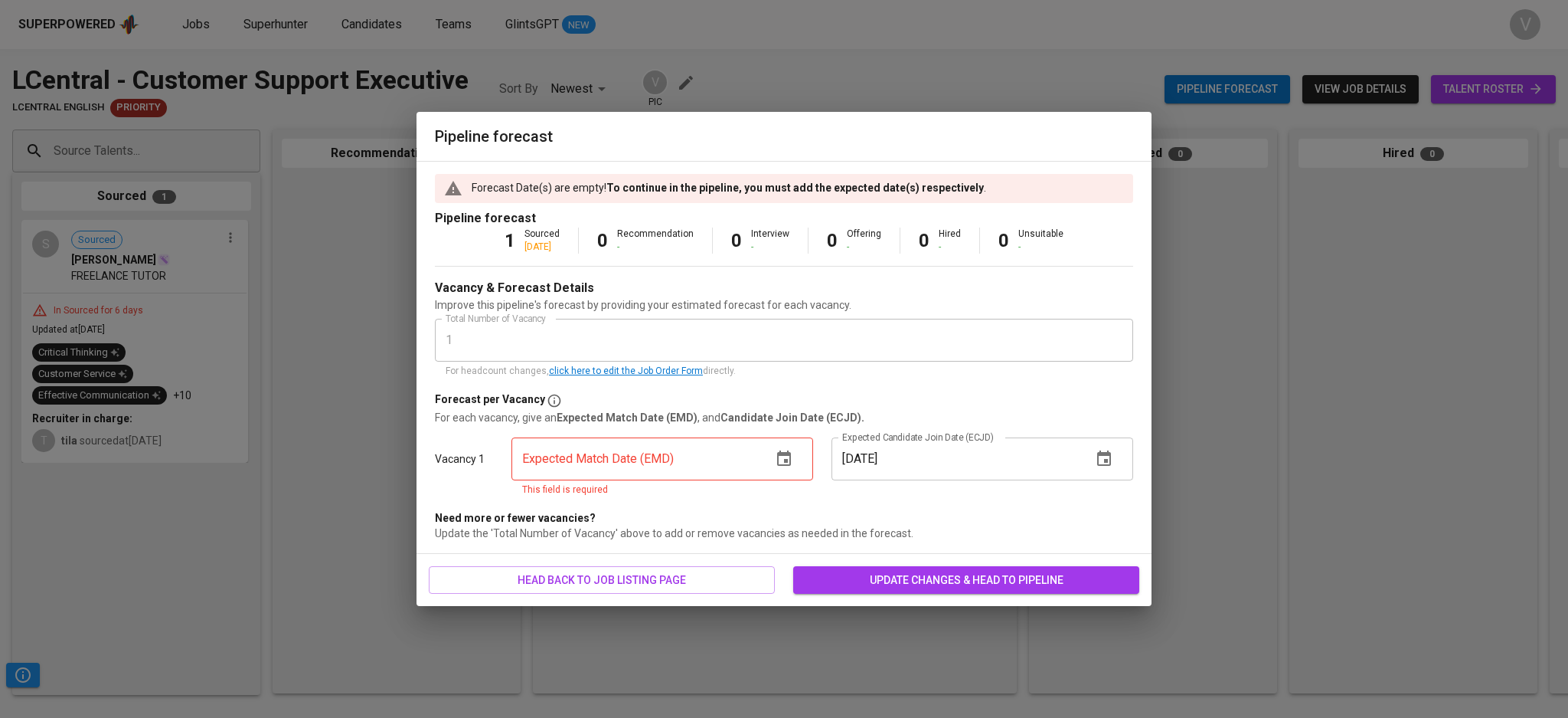
click at [659, 471] on input "text" at bounding box center [636, 458] width 248 height 43
click at [777, 462] on icon "button" at bounding box center [784, 458] width 14 height 15
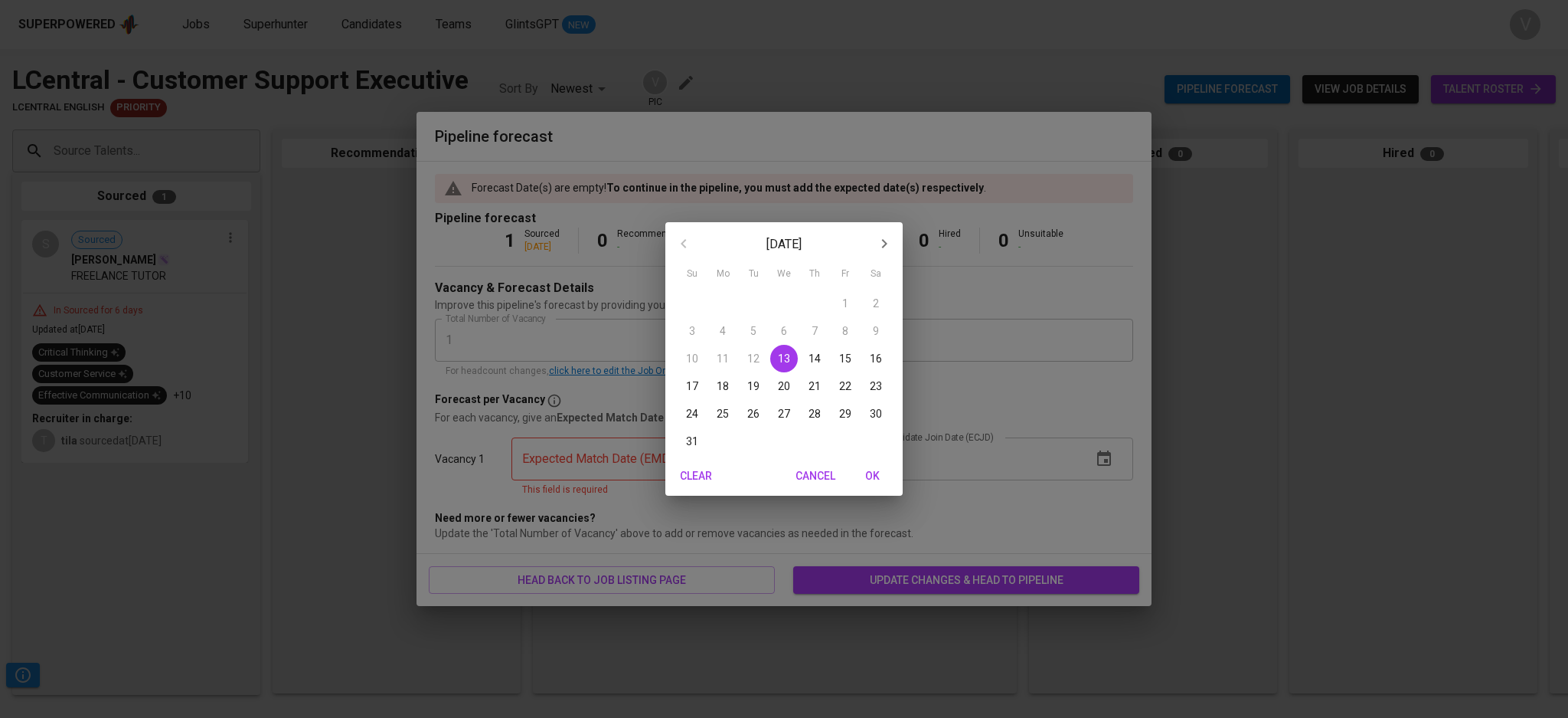
drag, startPoint x: 695, startPoint y: 433, endPoint x: 743, endPoint y: 451, distance: 51.3
click at [695, 434] on p "31" at bounding box center [692, 440] width 13 height 15
type input "08/31/2025"
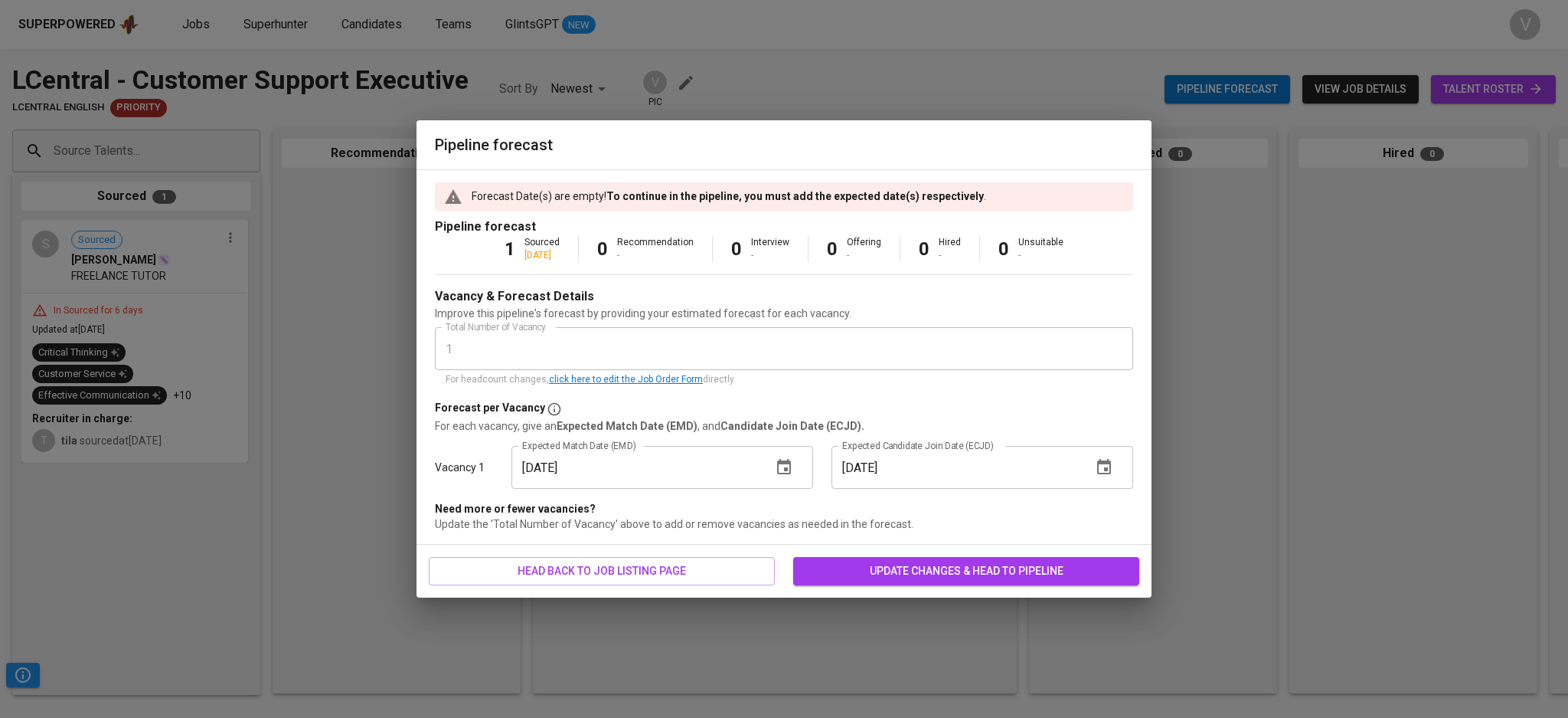
click at [1118, 562] on span "update changes & head to pipeline" at bounding box center [966, 571] width 321 height 19
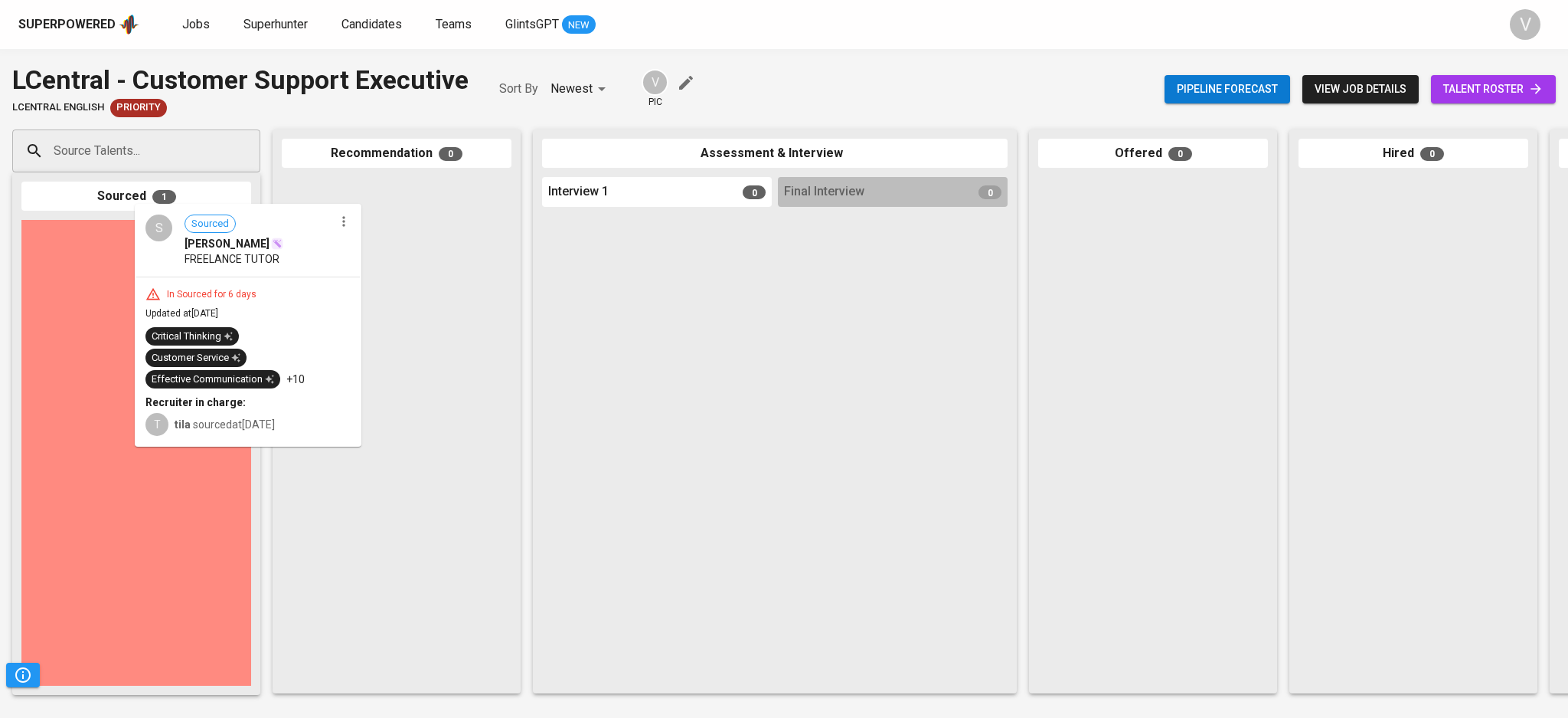
drag, startPoint x: 121, startPoint y: 293, endPoint x: 252, endPoint y: 282, distance: 131.5
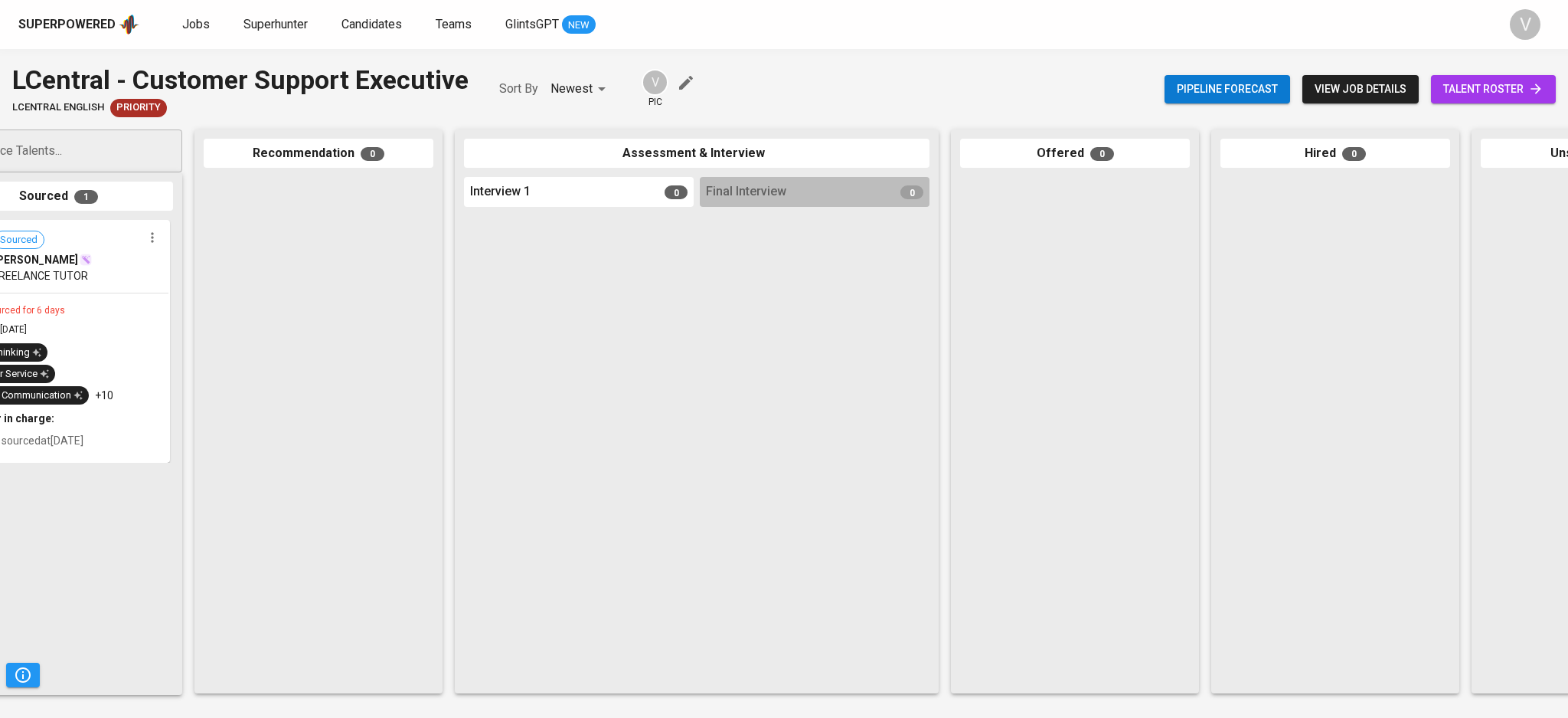
scroll to position [0, 75]
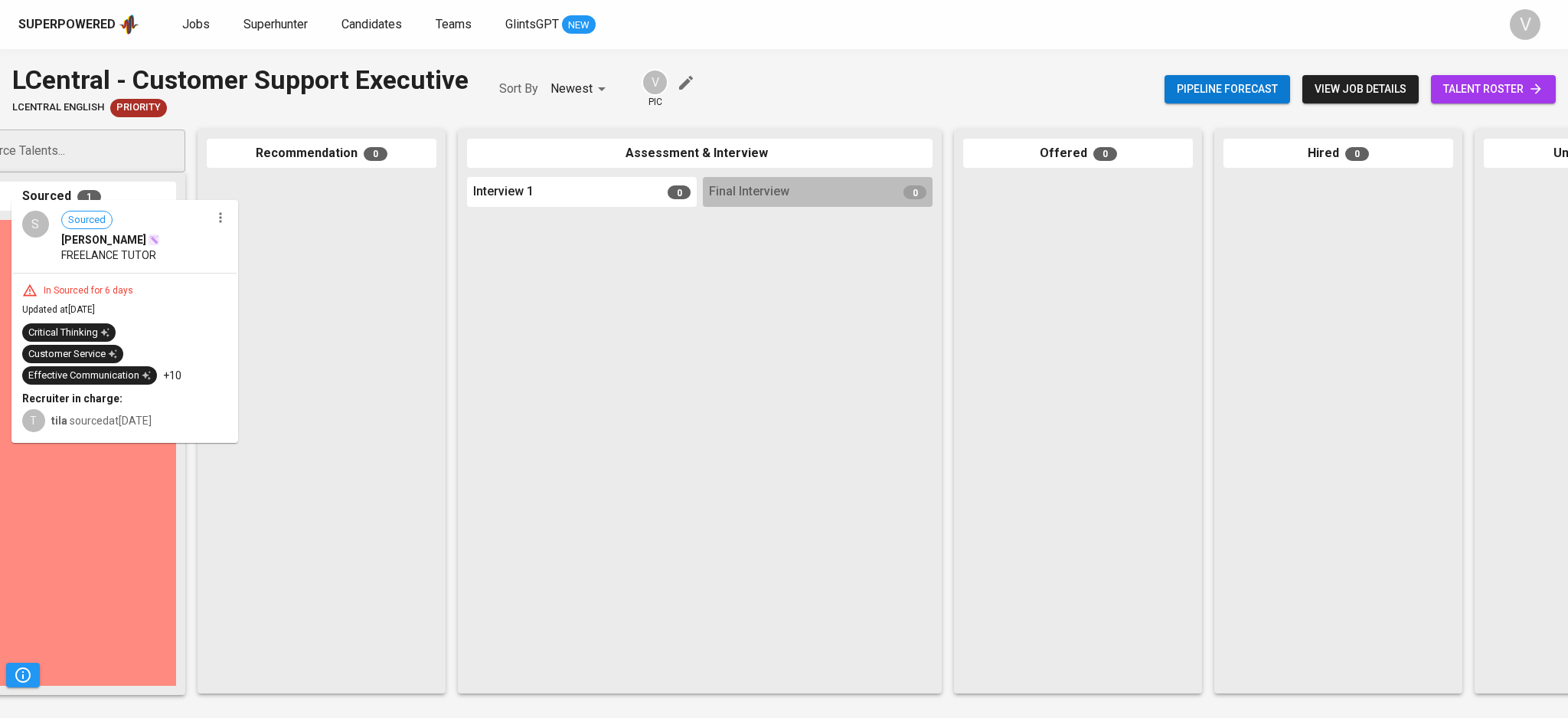
drag, startPoint x: 106, startPoint y: 302, endPoint x: 182, endPoint y: 282, distance: 78.6
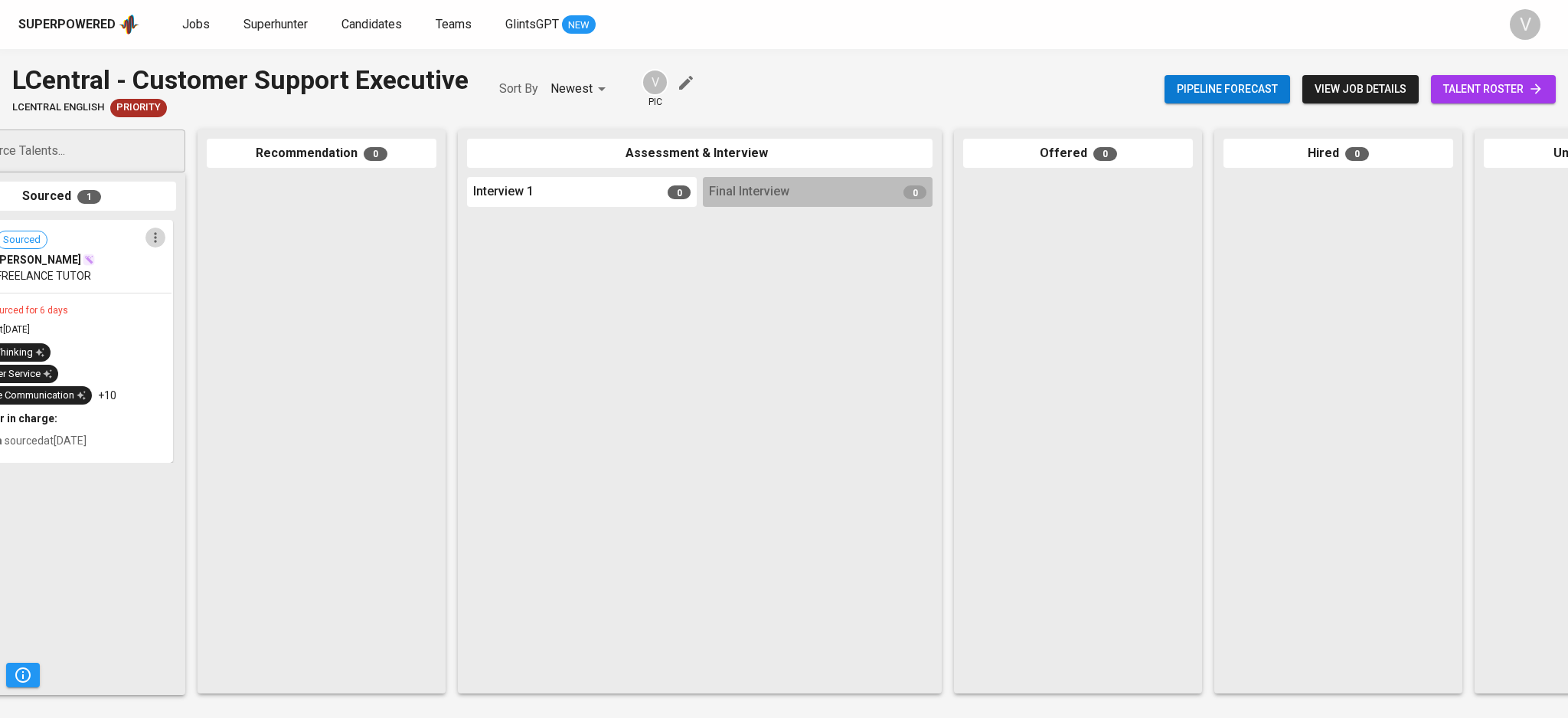
click at [160, 240] on icon "button" at bounding box center [155, 237] width 15 height 15
click at [177, 333] on span "Move to unsuitable" at bounding box center [199, 334] width 80 height 14
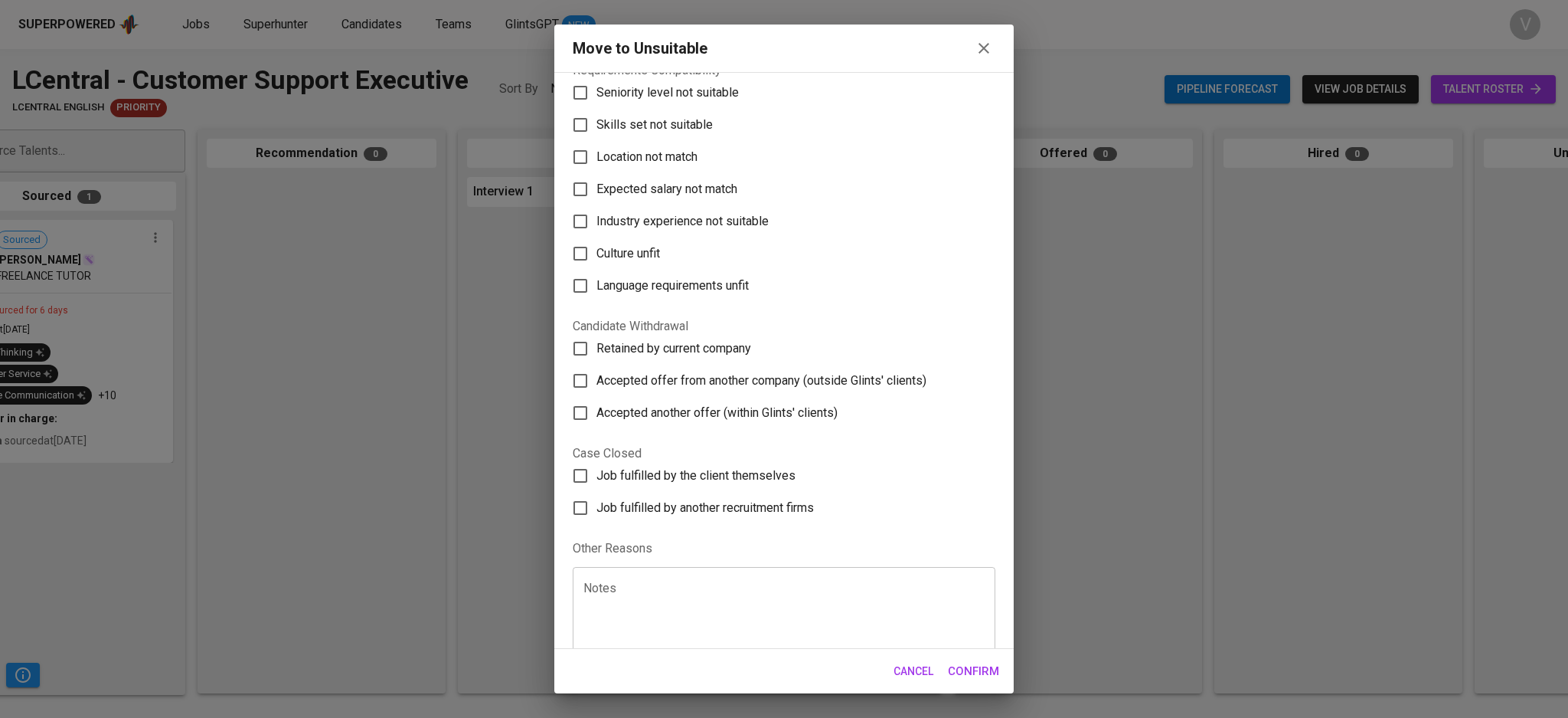
scroll to position [68, 0]
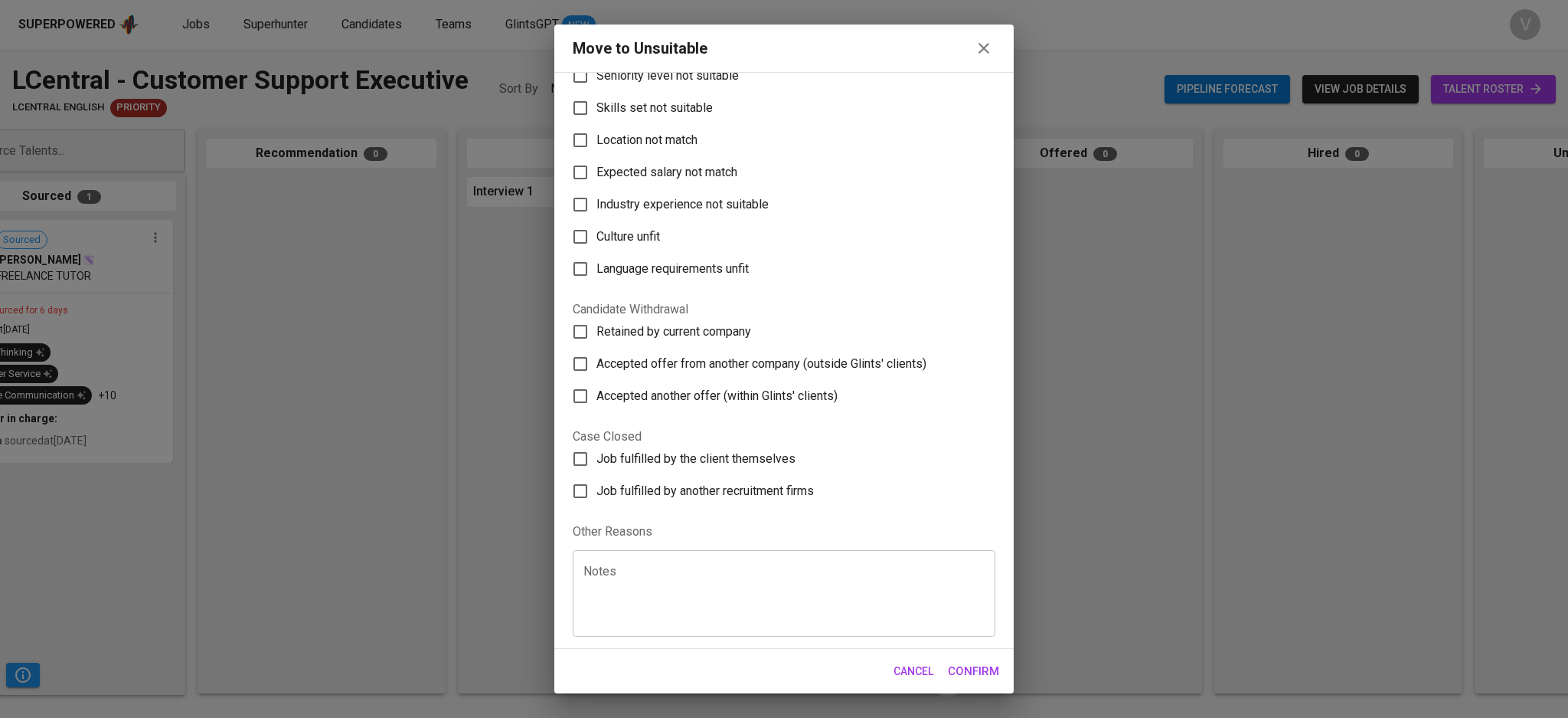
click at [596, 109] on input "Skills set not suitable" at bounding box center [580, 108] width 32 height 32
checkbox input "true"
click at [618, 565] on div "Notes" at bounding box center [784, 593] width 423 height 87
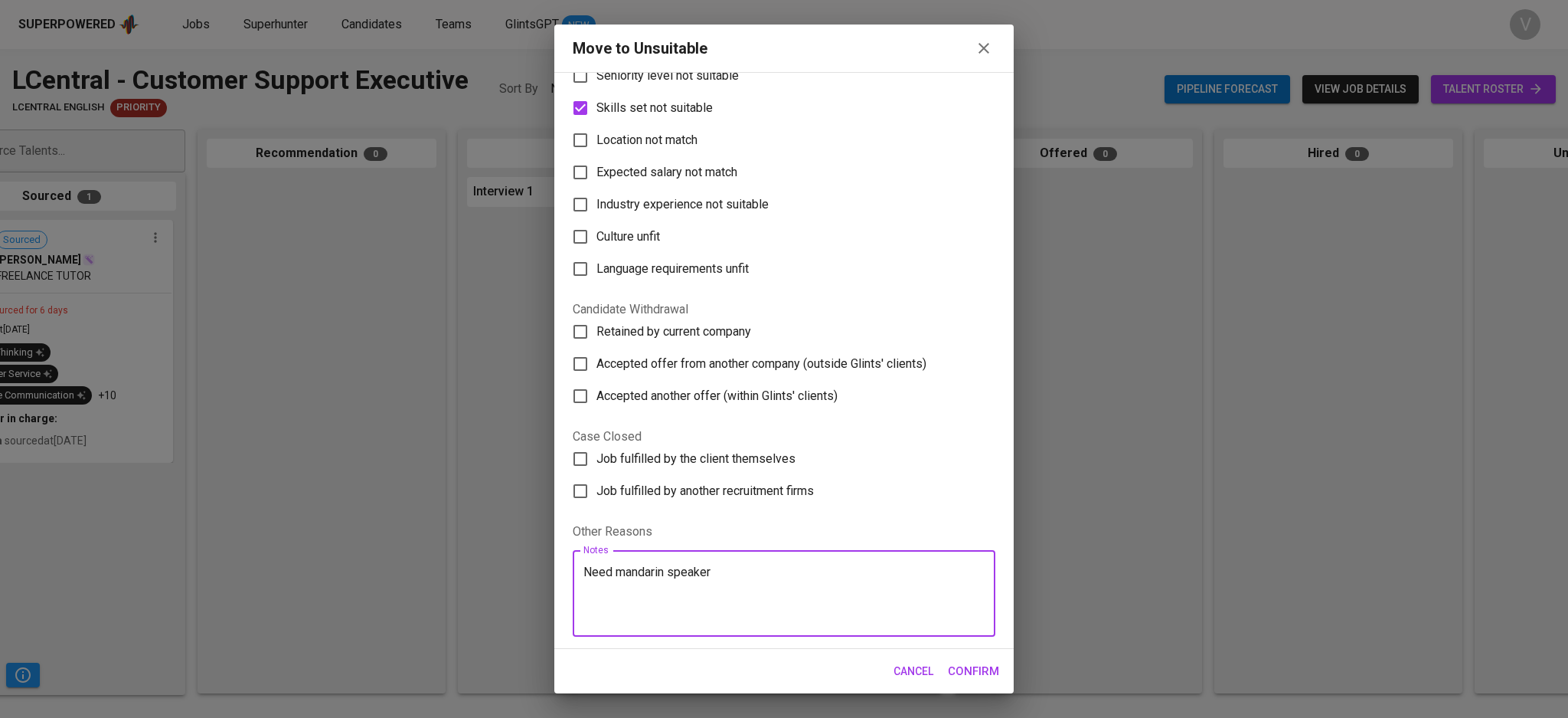
type textarea "Need mandarin speaker"
drag, startPoint x: 956, startPoint y: 661, endPoint x: 902, endPoint y: 628, distance: 63.3
click at [954, 662] on span "Confirm" at bounding box center [973, 671] width 51 height 20
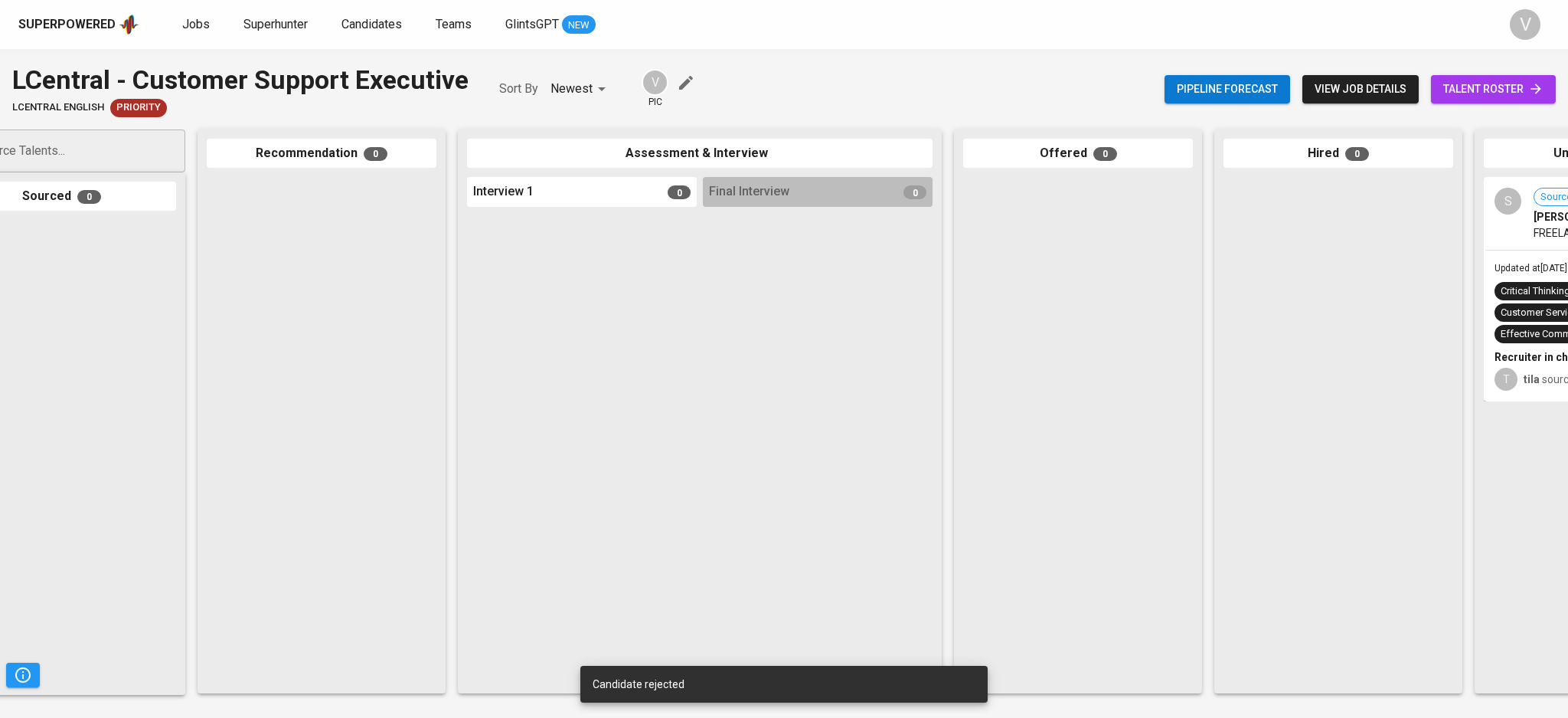
click at [88, 266] on div at bounding box center [61, 453] width 230 height 466
click at [1510, 237] on div "S Sourced Suvarna Veeran FREELANCE TUTOR" at bounding box center [1596, 214] width 223 height 71
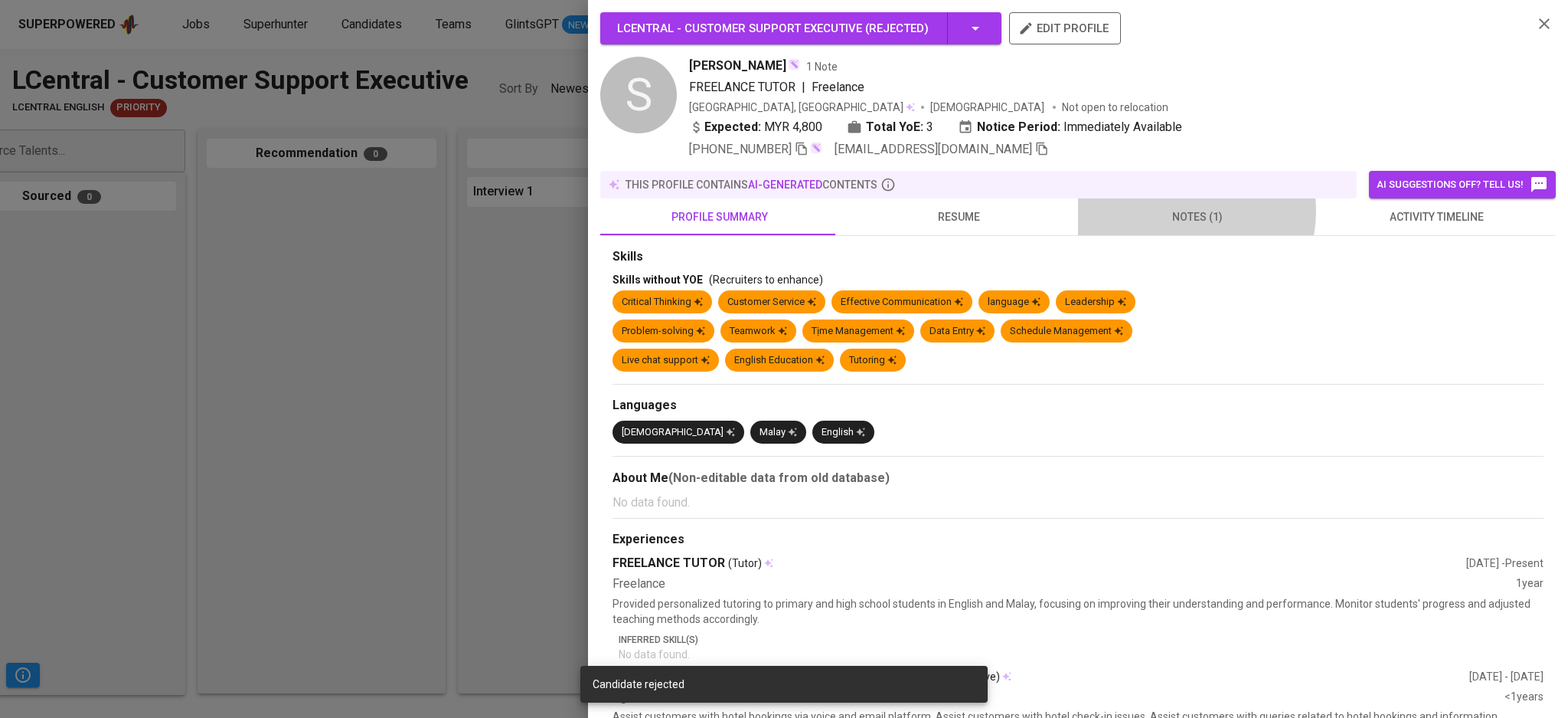
click at [1181, 212] on span "notes (1)" at bounding box center [1197, 217] width 220 height 19
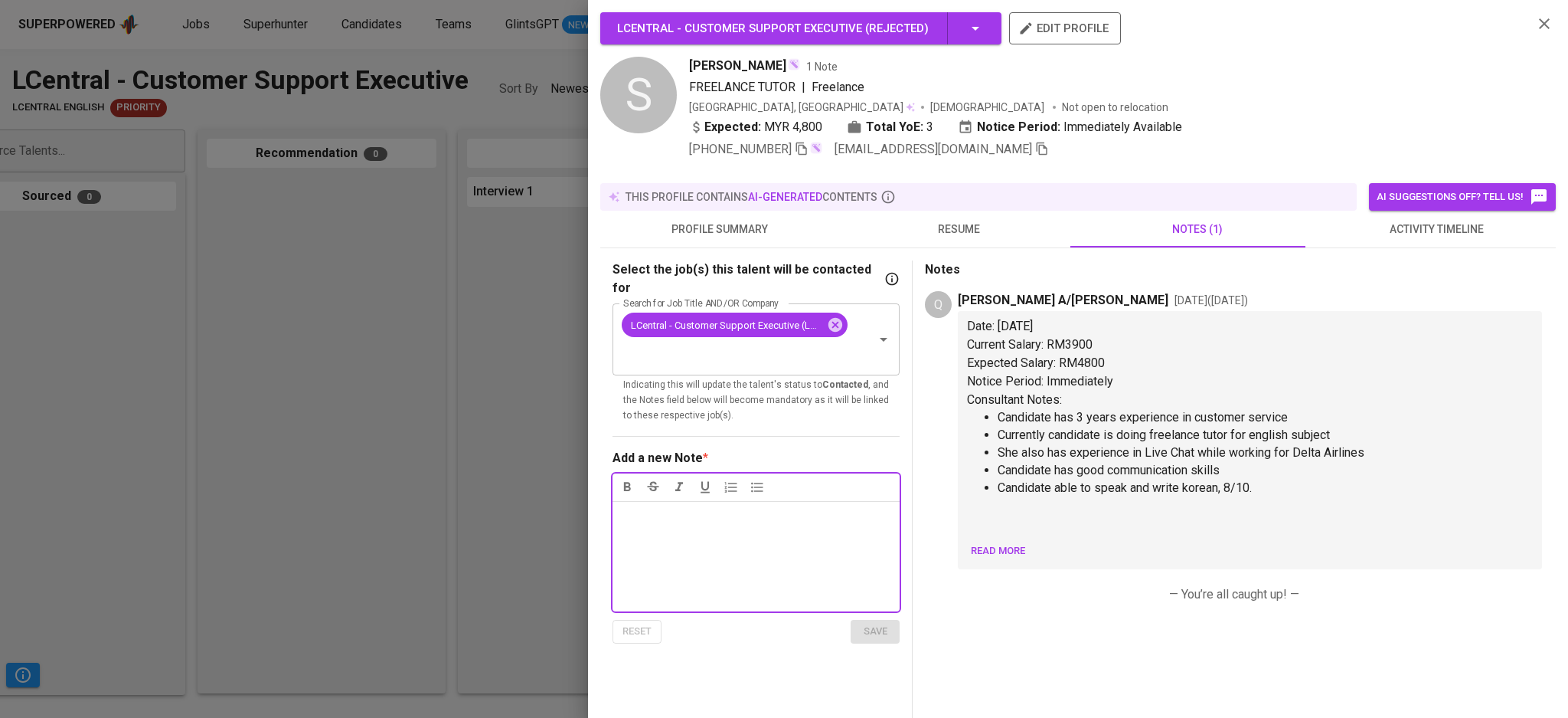
click at [1535, 25] on icon "button" at bounding box center [1544, 24] width 18 height 18
